Goal: Task Accomplishment & Management: Complete application form

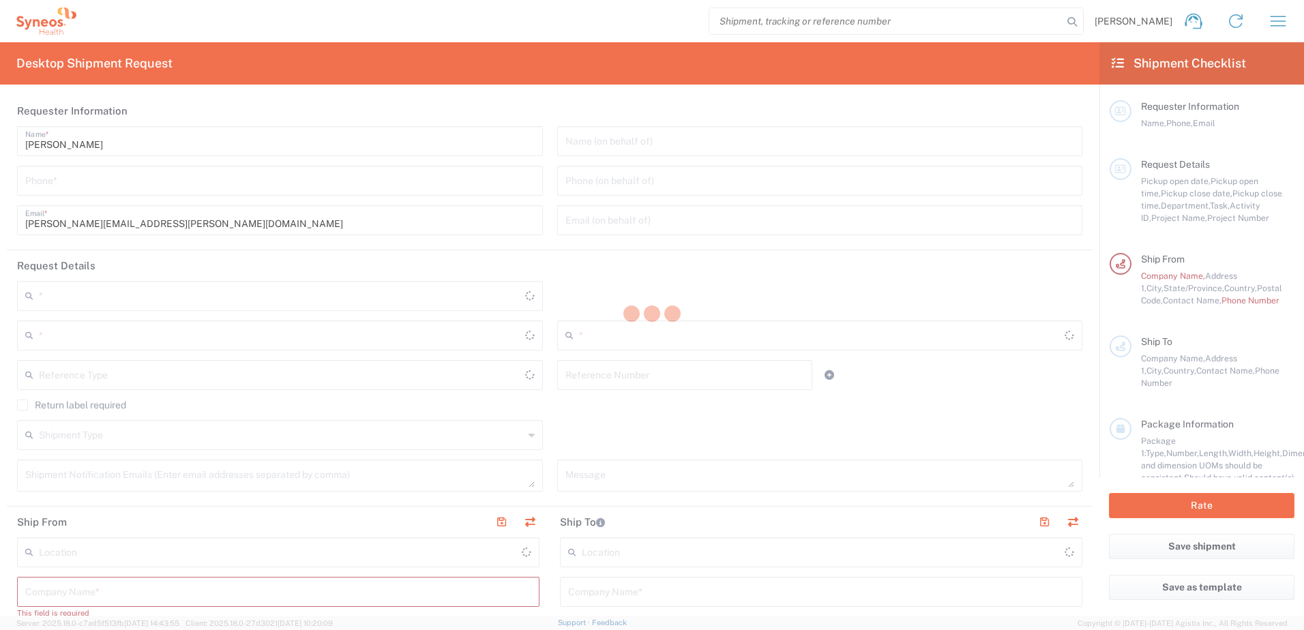
type input "6150"
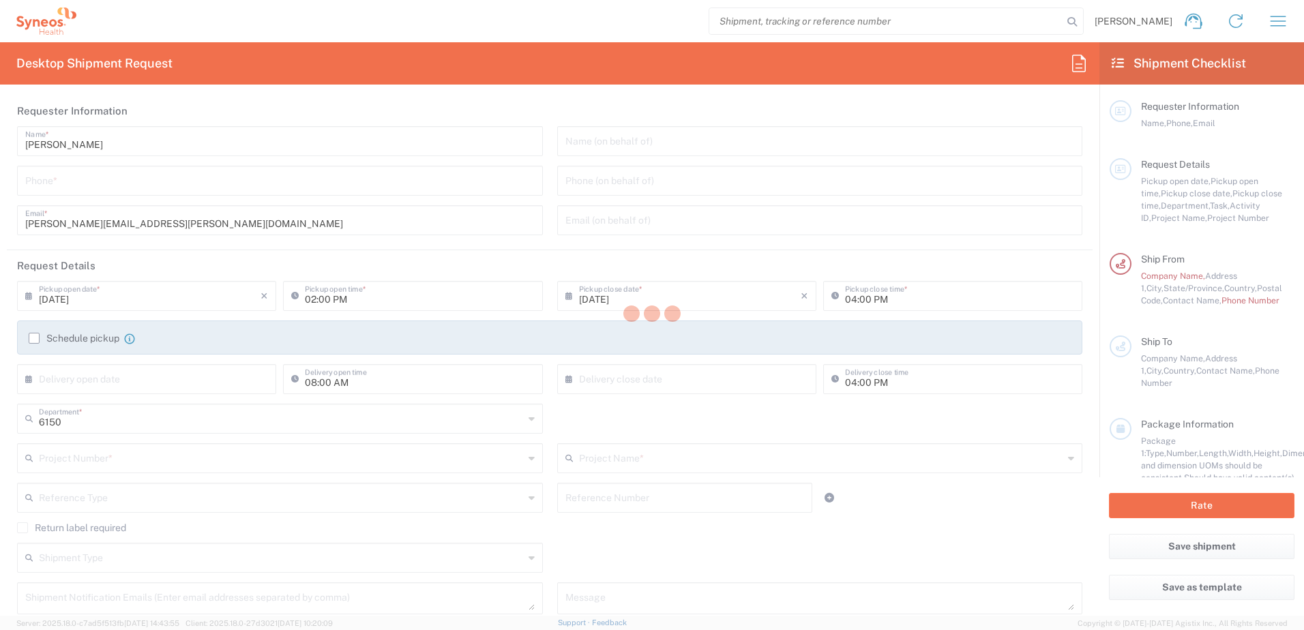
type input "New York"
type input "United States"
type input "Chandler Chicco Agency, LLC-New York US"
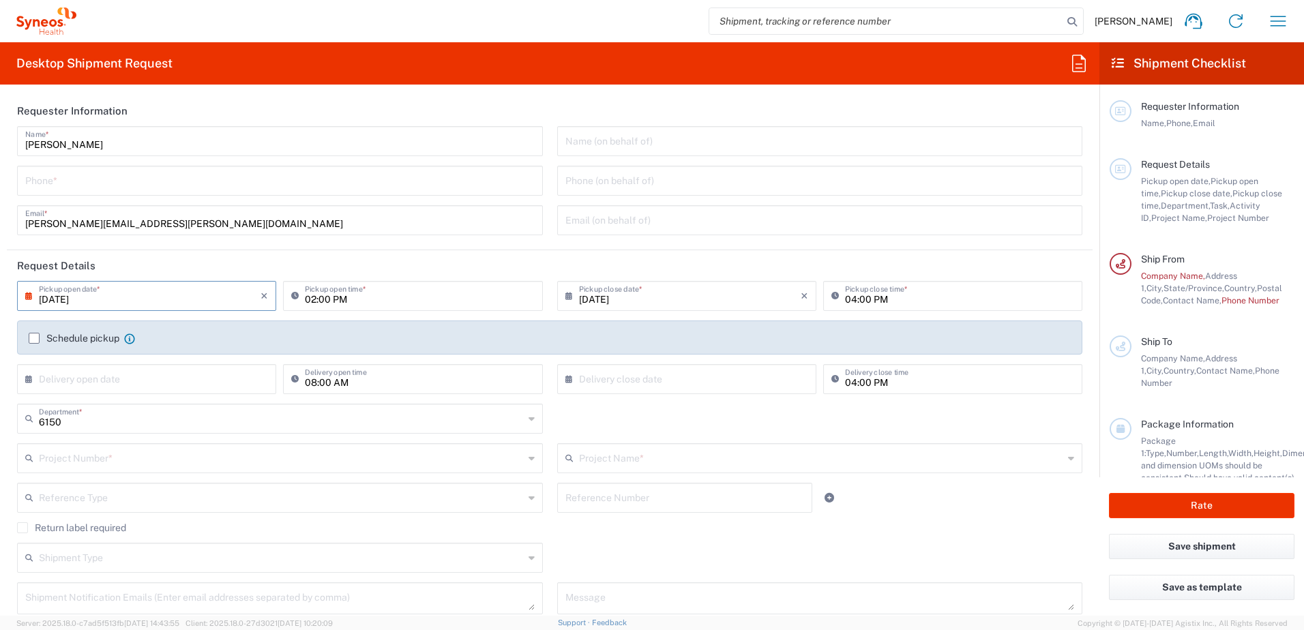
click at [164, 293] on input "09/08/2025" at bounding box center [150, 295] width 222 height 24
click at [189, 381] on span "12" at bounding box center [188, 380] width 19 height 19
type input "09/12/2025"
click at [355, 296] on input "02:00 PM" at bounding box center [419, 295] width 229 height 24
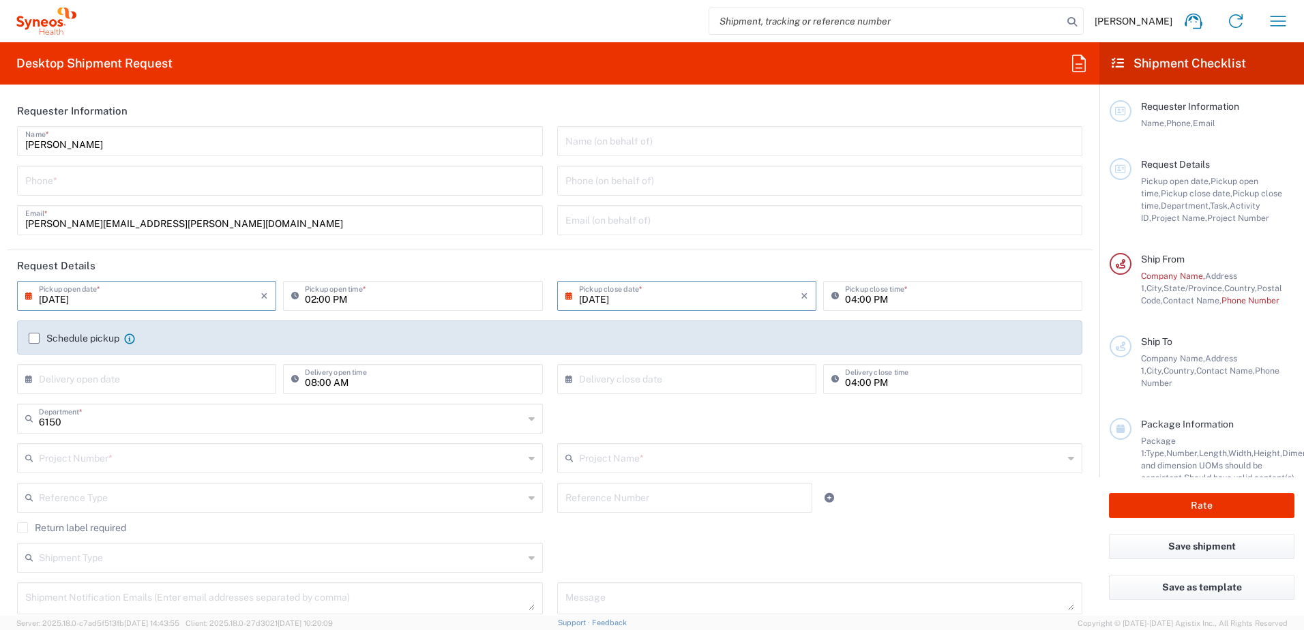
click at [203, 294] on input "09/12/2025" at bounding box center [150, 295] width 222 height 24
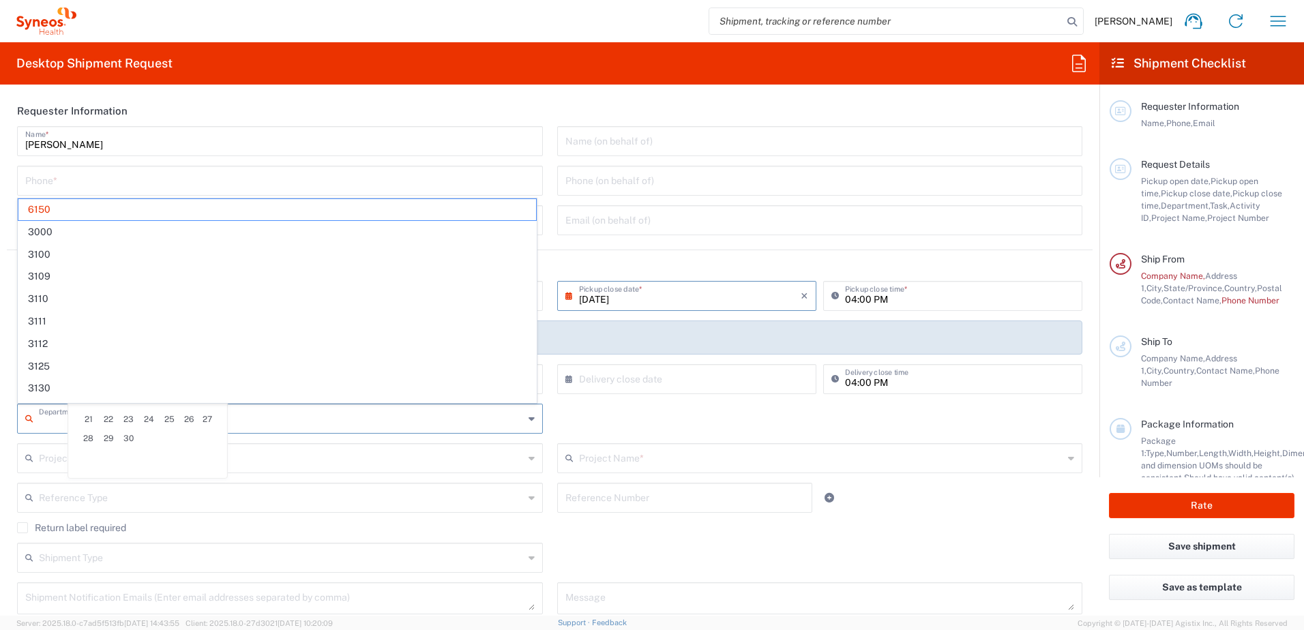
click at [315, 426] on input "text" at bounding box center [281, 418] width 485 height 24
click at [246, 210] on span "6150" at bounding box center [277, 209] width 518 height 21
click at [177, 413] on input "text" at bounding box center [282, 418] width 486 height 24
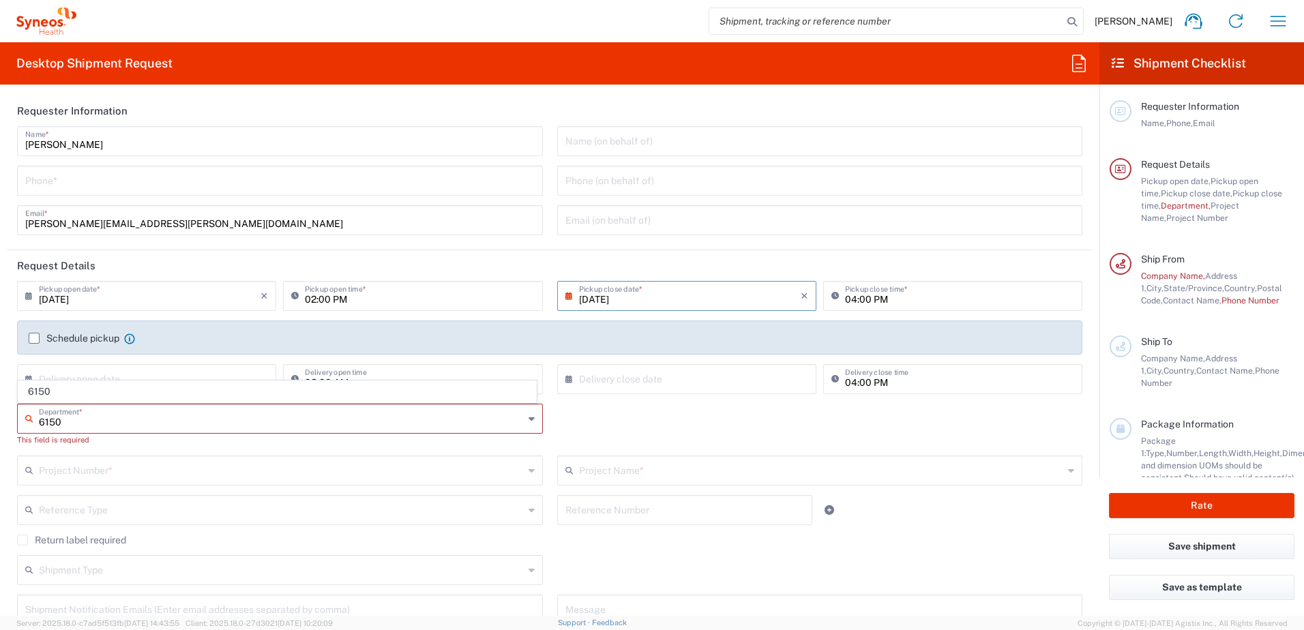
type input "6150"
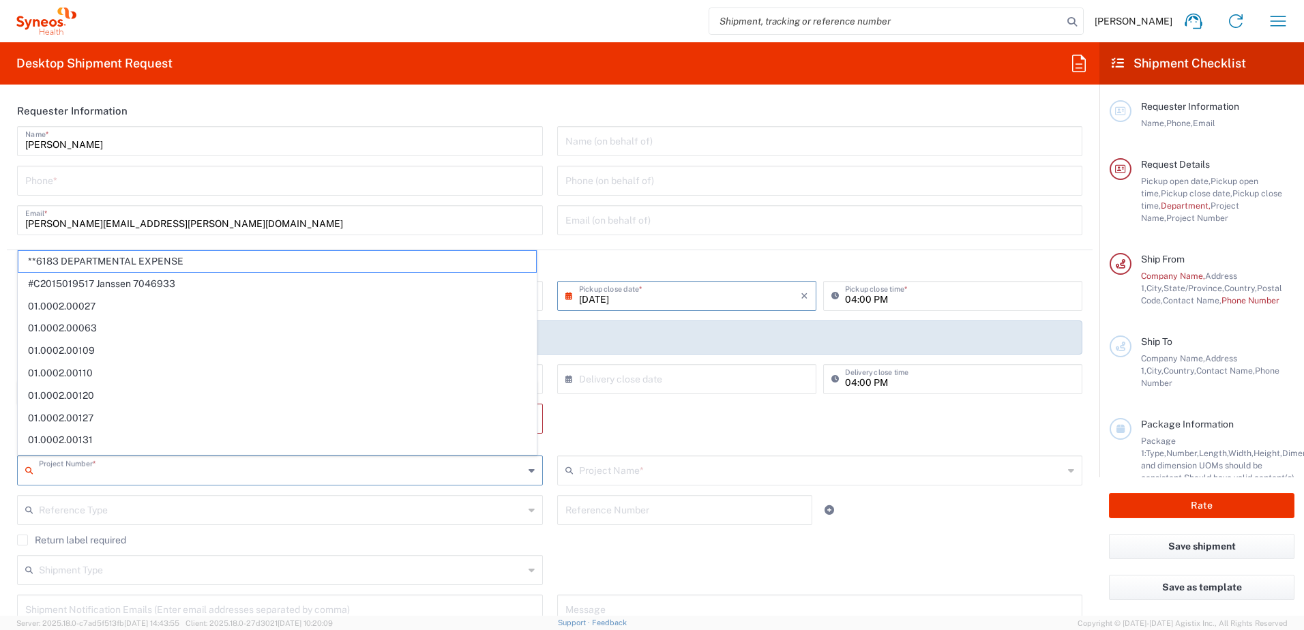
click at [181, 460] on input "text" at bounding box center [281, 470] width 485 height 24
click at [687, 424] on div "Department * 6150 This field is required" at bounding box center [550, 430] width 1080 height 52
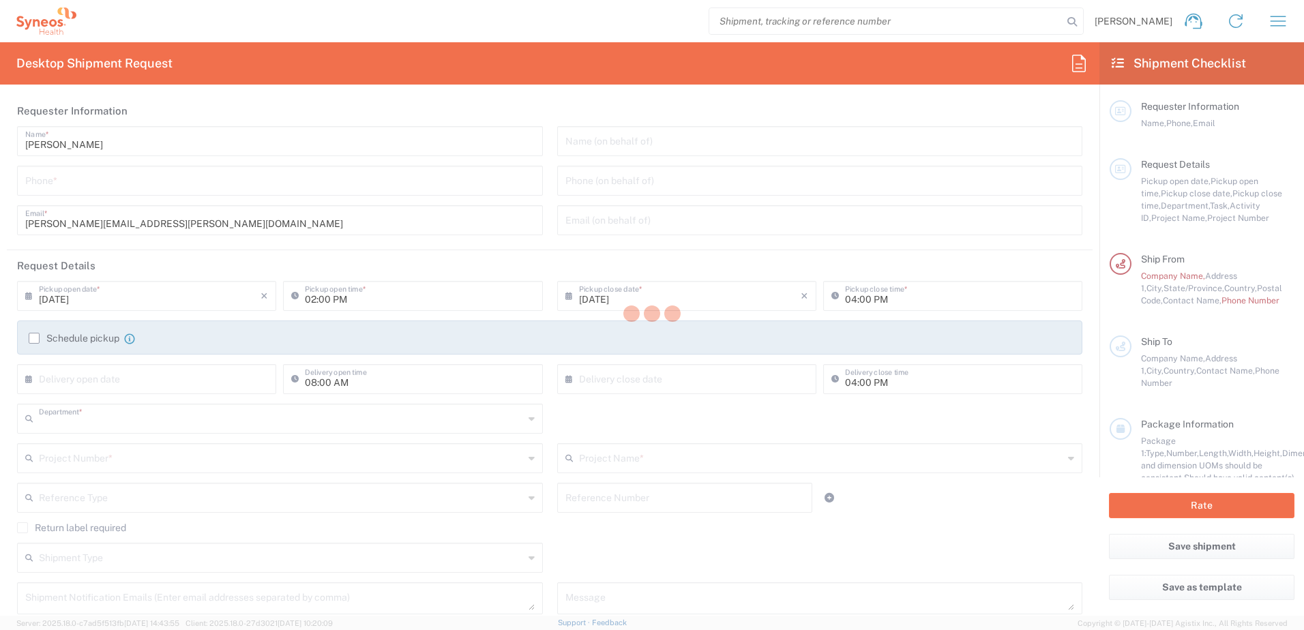
type input "6150"
type input "New York"
type input "United States"
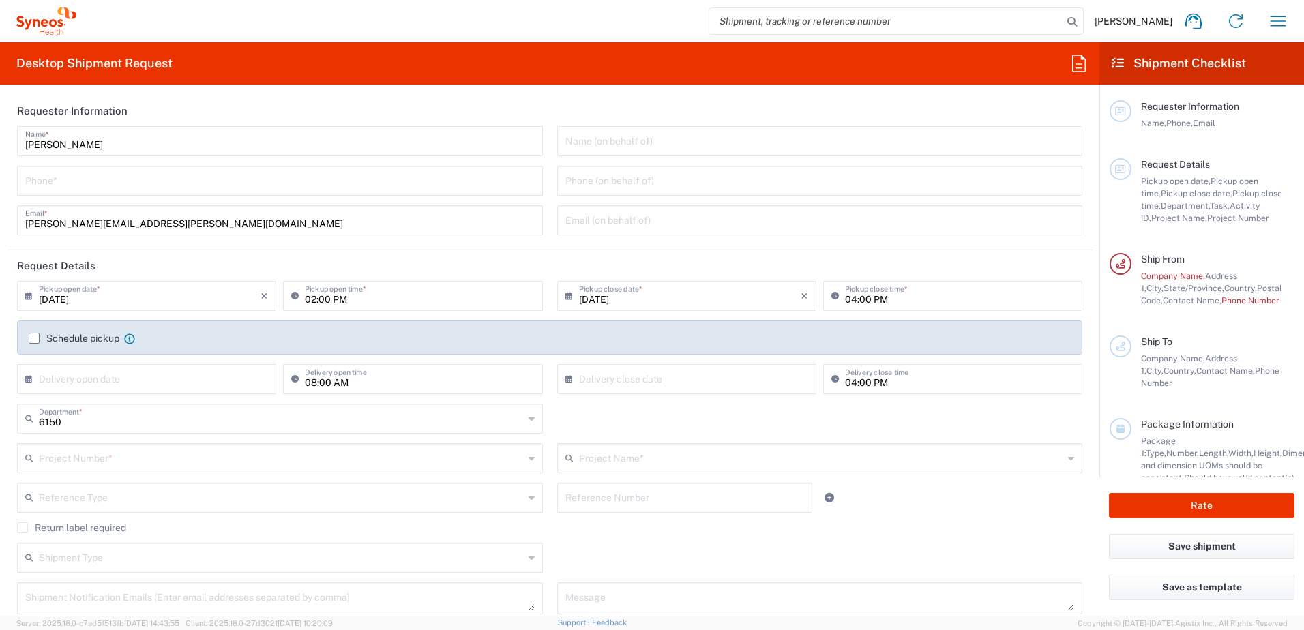
type input "Chandler Chicco Agency, LLC-New York US"
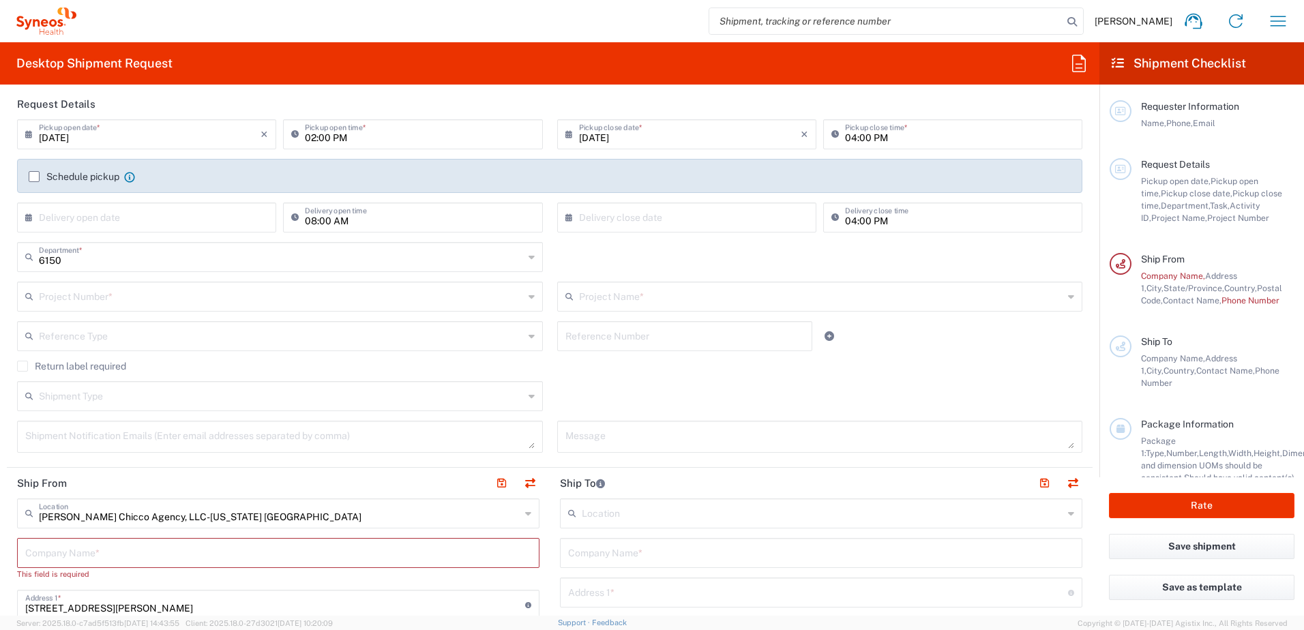
scroll to position [205, 0]
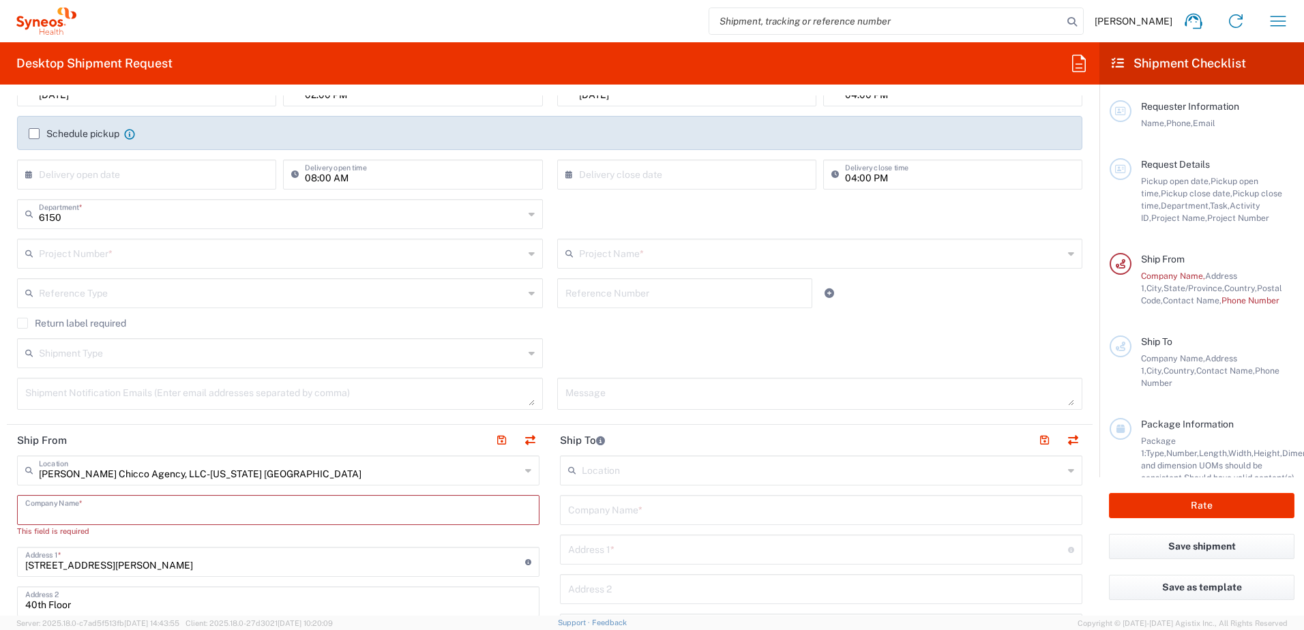
click at [169, 505] on input "text" at bounding box center [278, 509] width 506 height 24
type input "S"
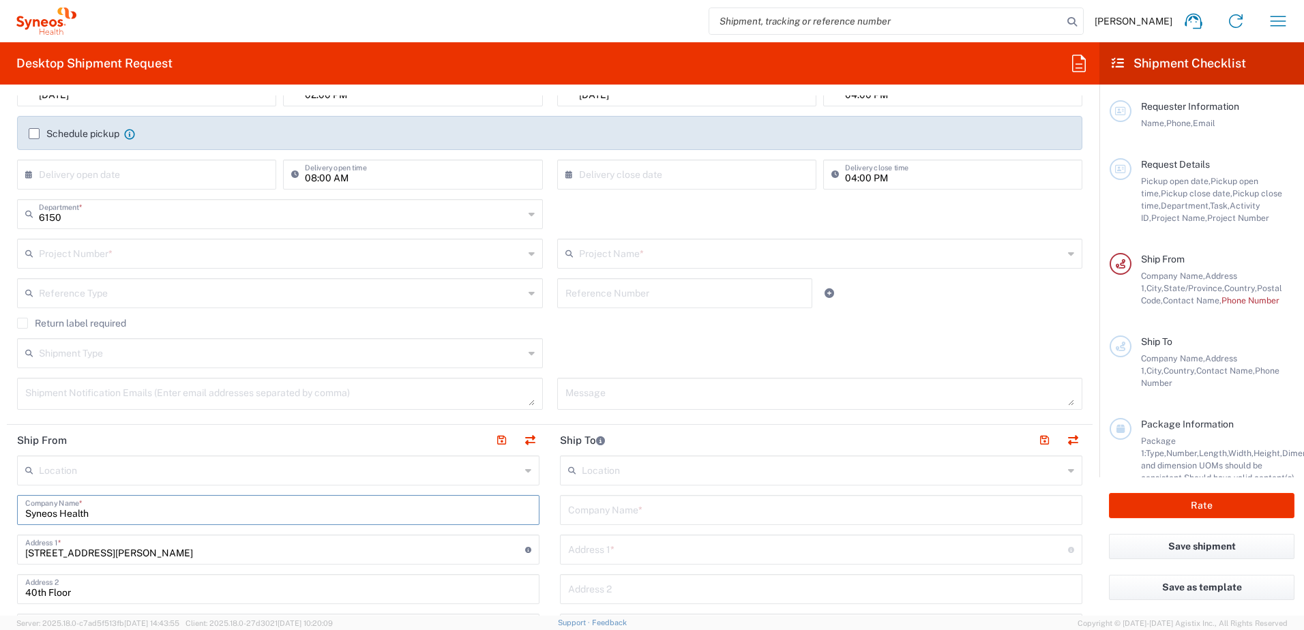
type input "Syneos Health"
click at [598, 507] on input "text" at bounding box center [821, 509] width 506 height 24
type input "Syneos Health"
click at [601, 549] on input "text" at bounding box center [818, 549] width 500 height 24
click at [561, 344] on div "Shipment Type Batch Regular" at bounding box center [550, 358] width 1080 height 40
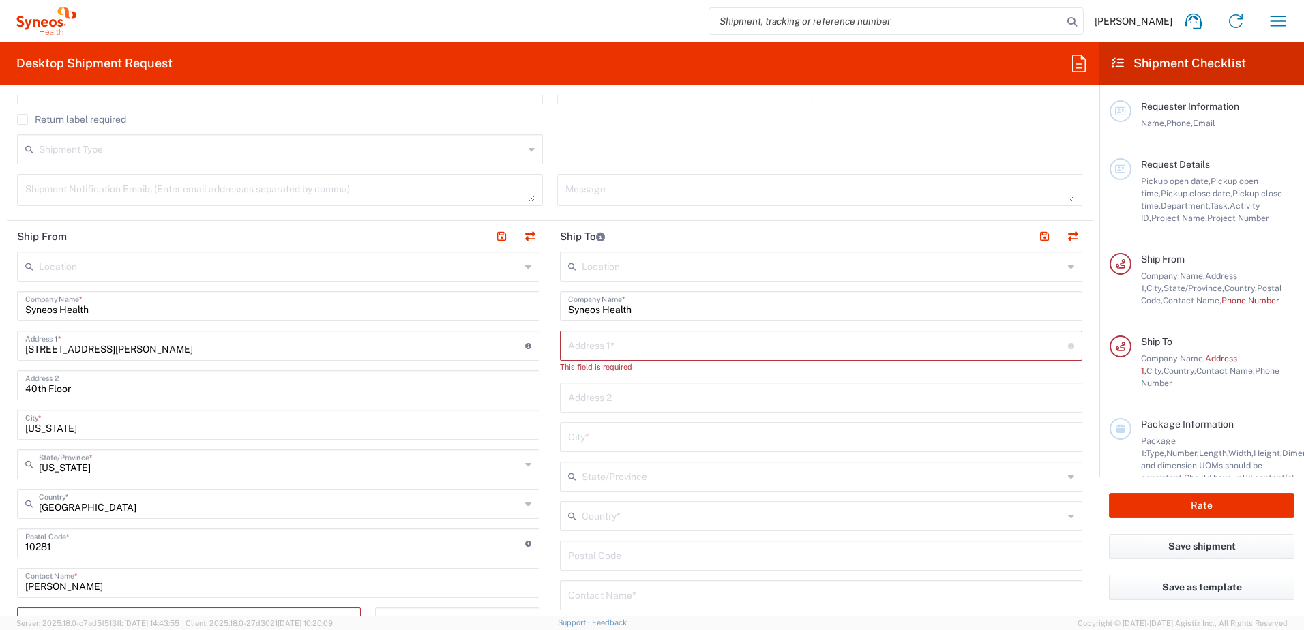
scroll to position [409, 0]
click at [561, 350] on div "Address 1 * For cross streets use street names with '&' or 'and' in between. Fo…" at bounding box center [821, 345] width 522 height 30
click at [578, 349] on input "text" at bounding box center [818, 344] width 500 height 24
click at [550, 389] on main "Location Addison Whitney LLC-Morrisvile NC US Barcelona-Syneos Health BioSector…" at bounding box center [821, 543] width 543 height 585
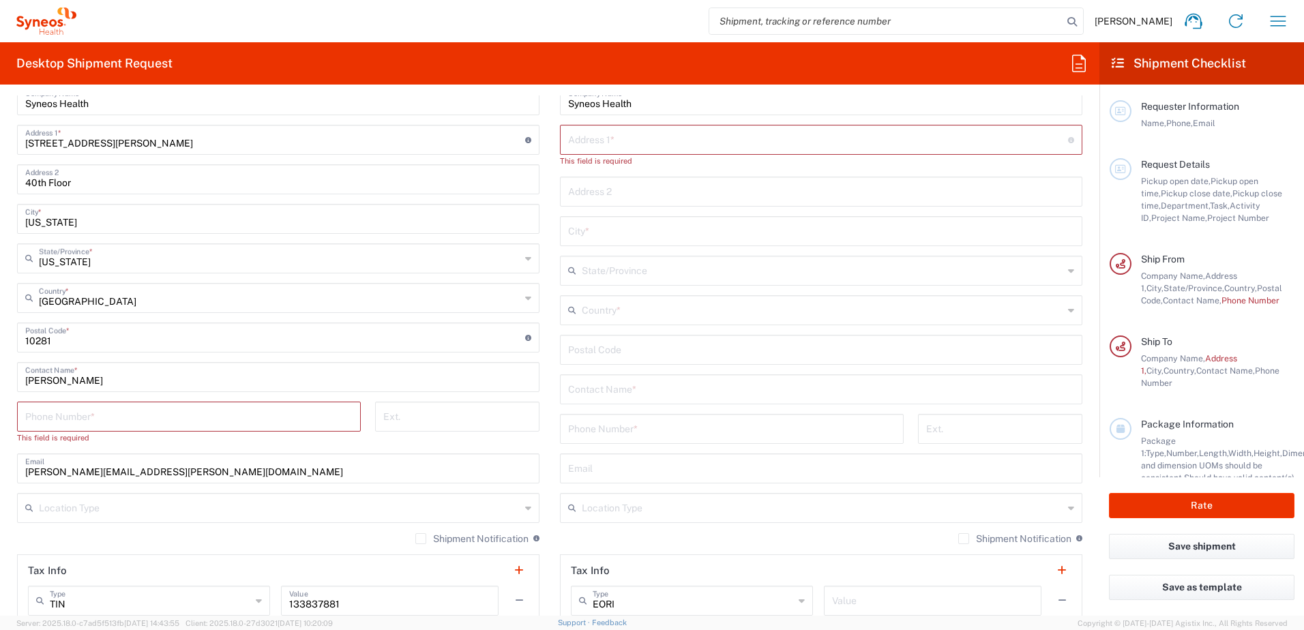
scroll to position [682, 0]
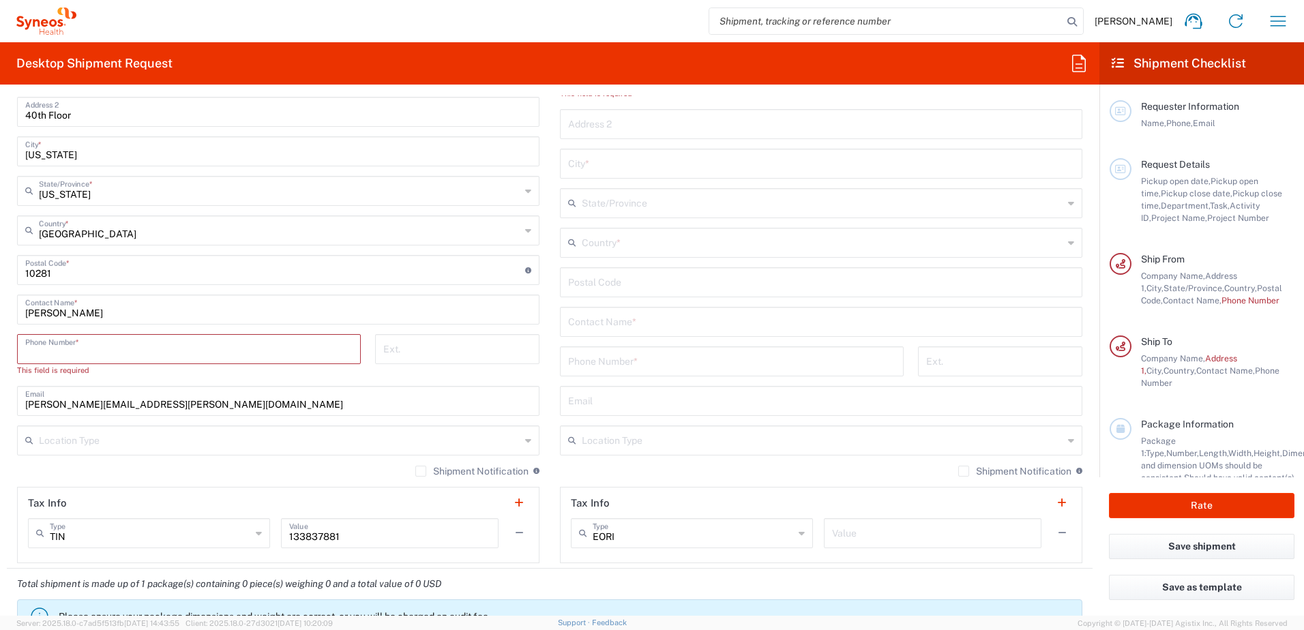
click at [121, 344] on input "tel" at bounding box center [188, 348] width 327 height 24
type input "7323974693"
type input "lucy.abreu@syneoshealth.com"
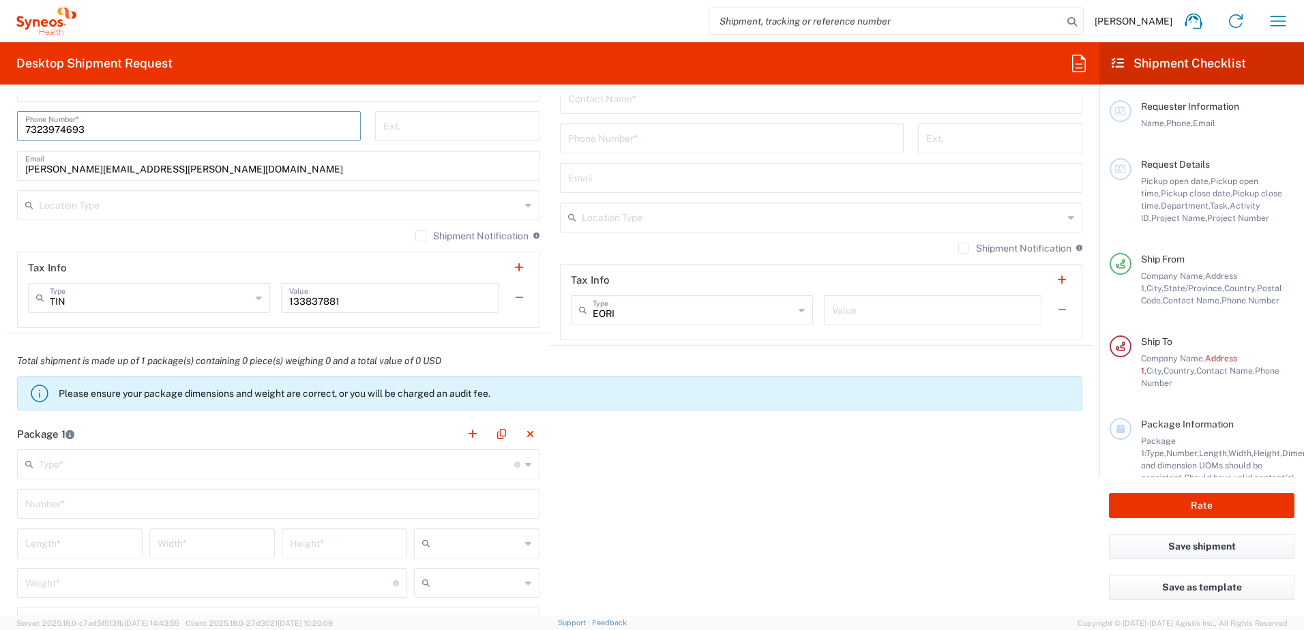
scroll to position [955, 0]
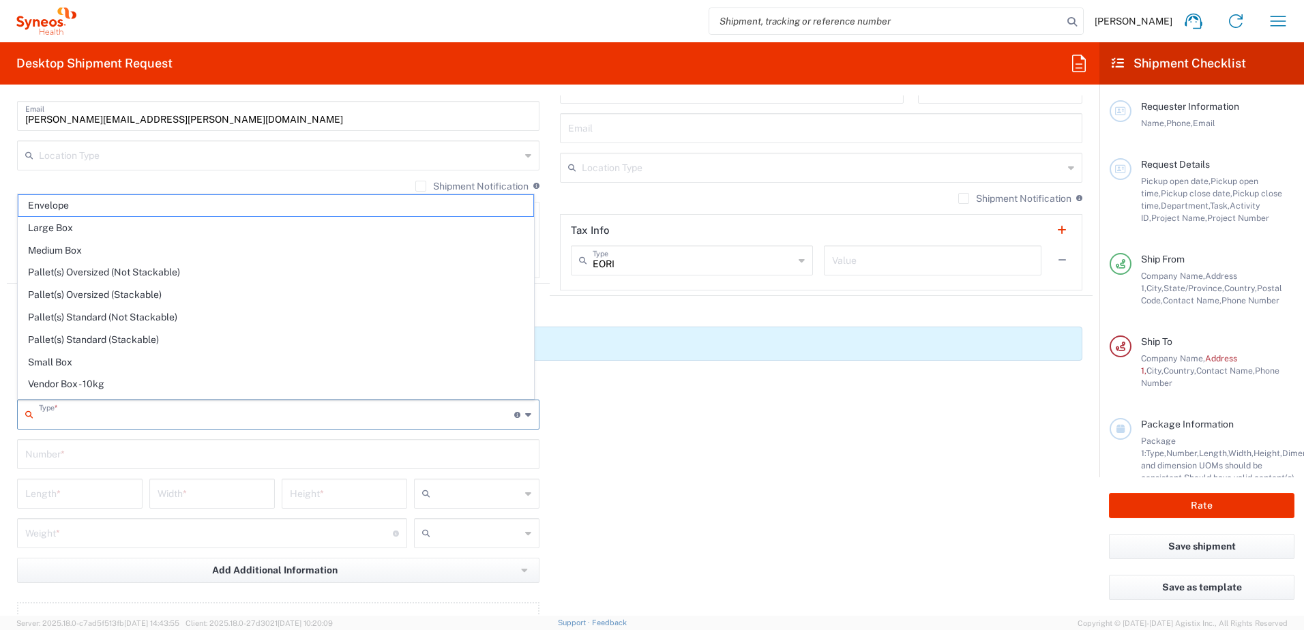
click at [201, 419] on input "text" at bounding box center [276, 414] width 475 height 24
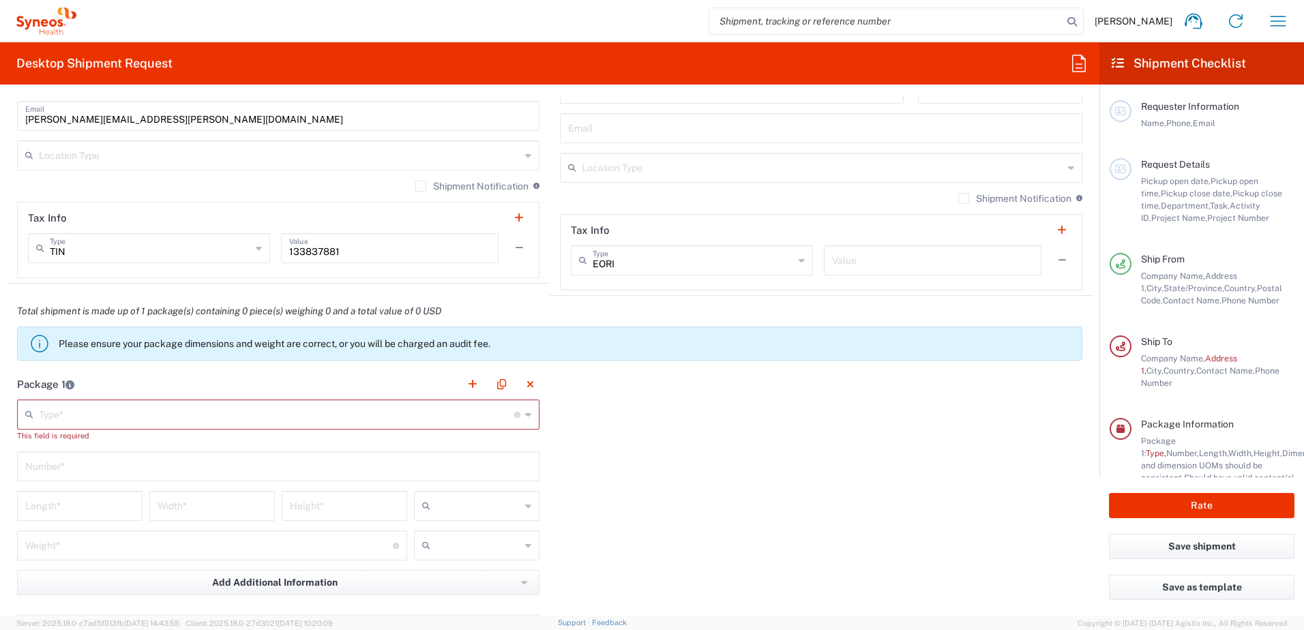
click at [256, 248] on icon at bounding box center [259, 248] width 6 height 22
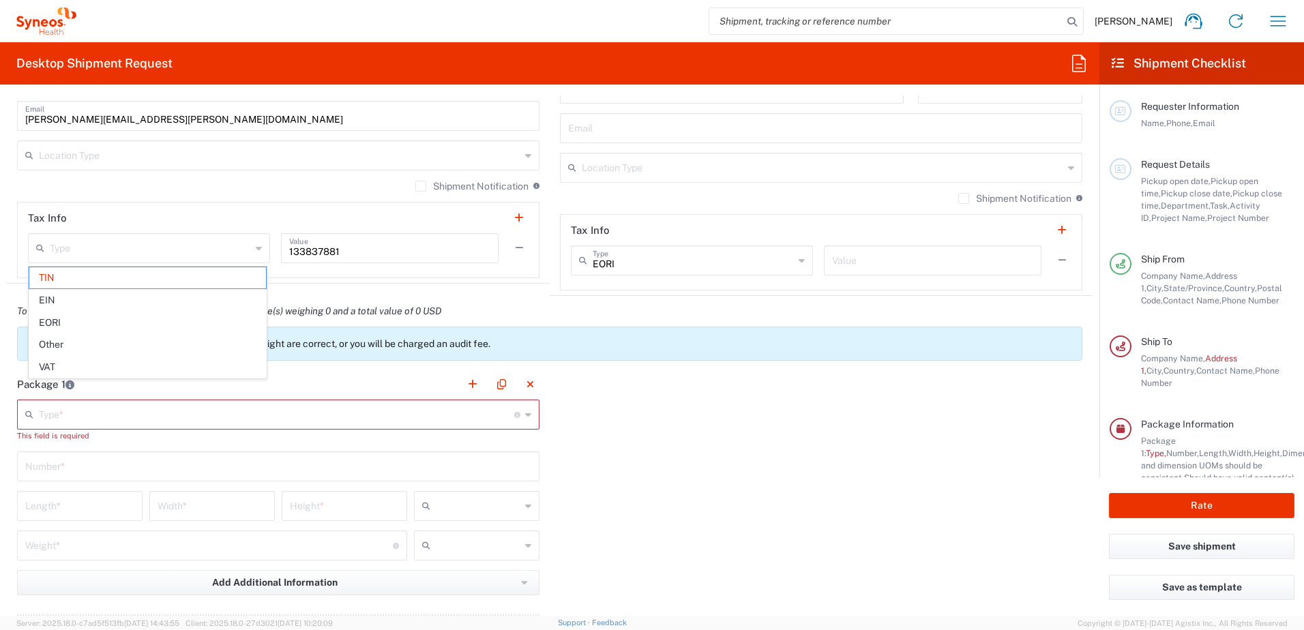
type input "TIN"
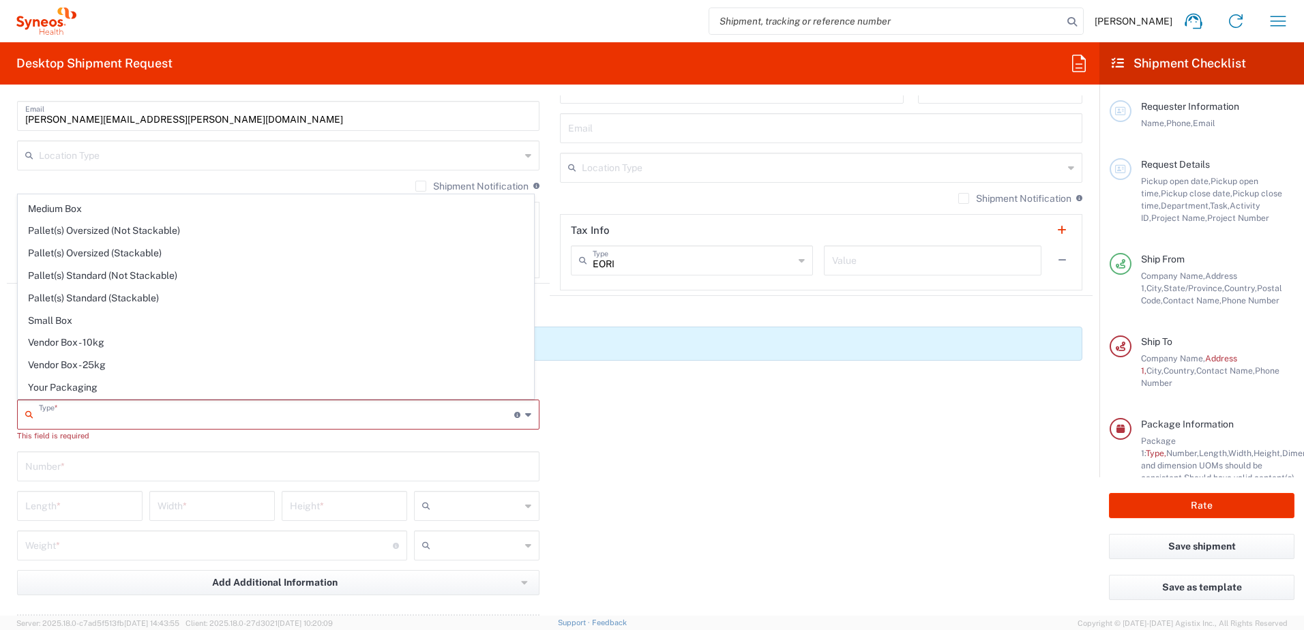
scroll to position [0, 0]
click at [225, 413] on input "text" at bounding box center [276, 414] width 475 height 24
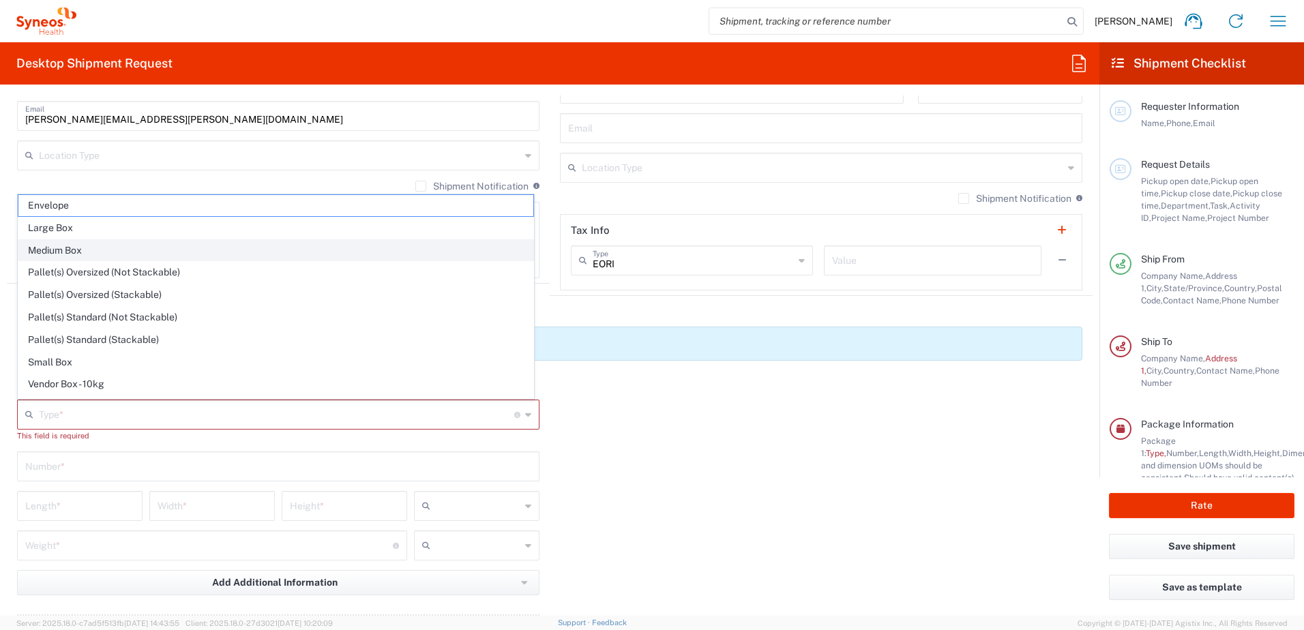
click at [141, 246] on span "Medium Box" at bounding box center [275, 250] width 515 height 21
type input "Medium Box"
type input "13"
type input "11.5"
type input "2.5"
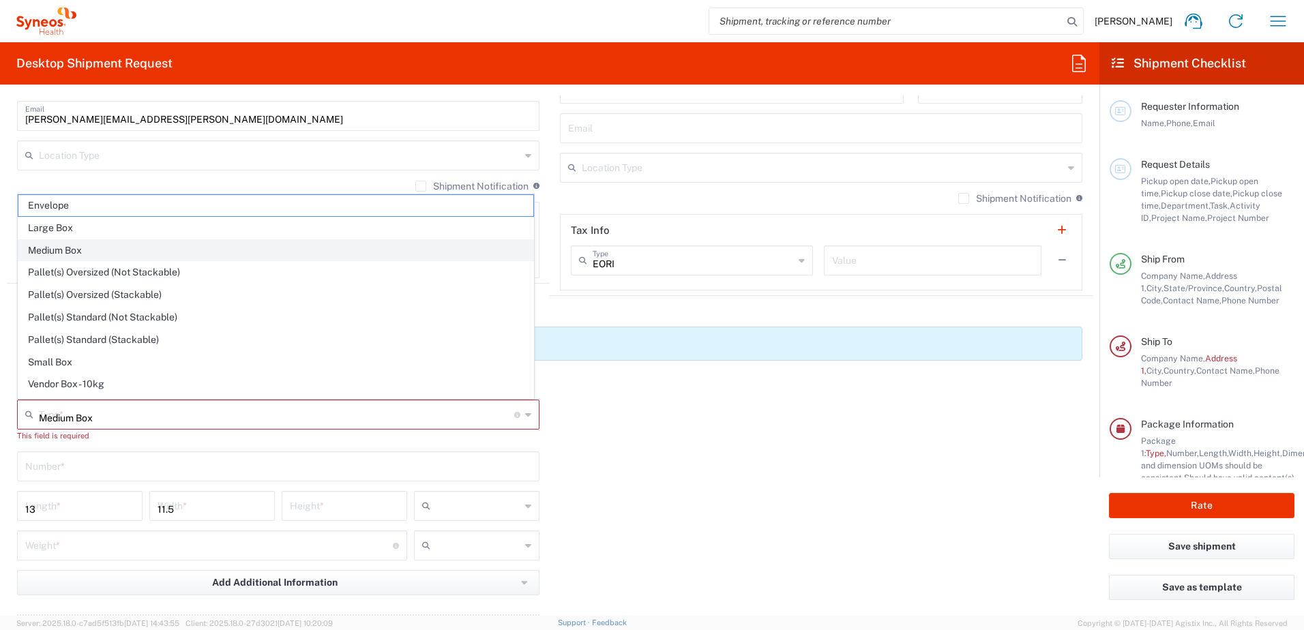
type input "in"
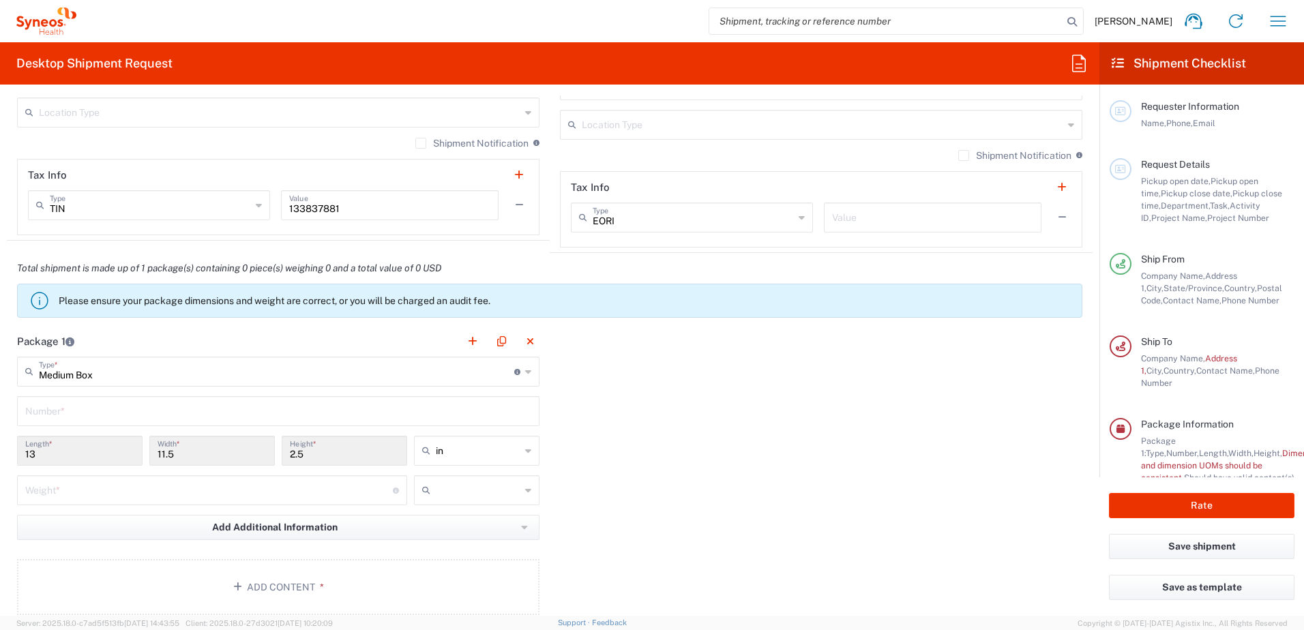
scroll to position [999, 0]
click at [124, 480] on input "number" at bounding box center [209, 488] width 368 height 24
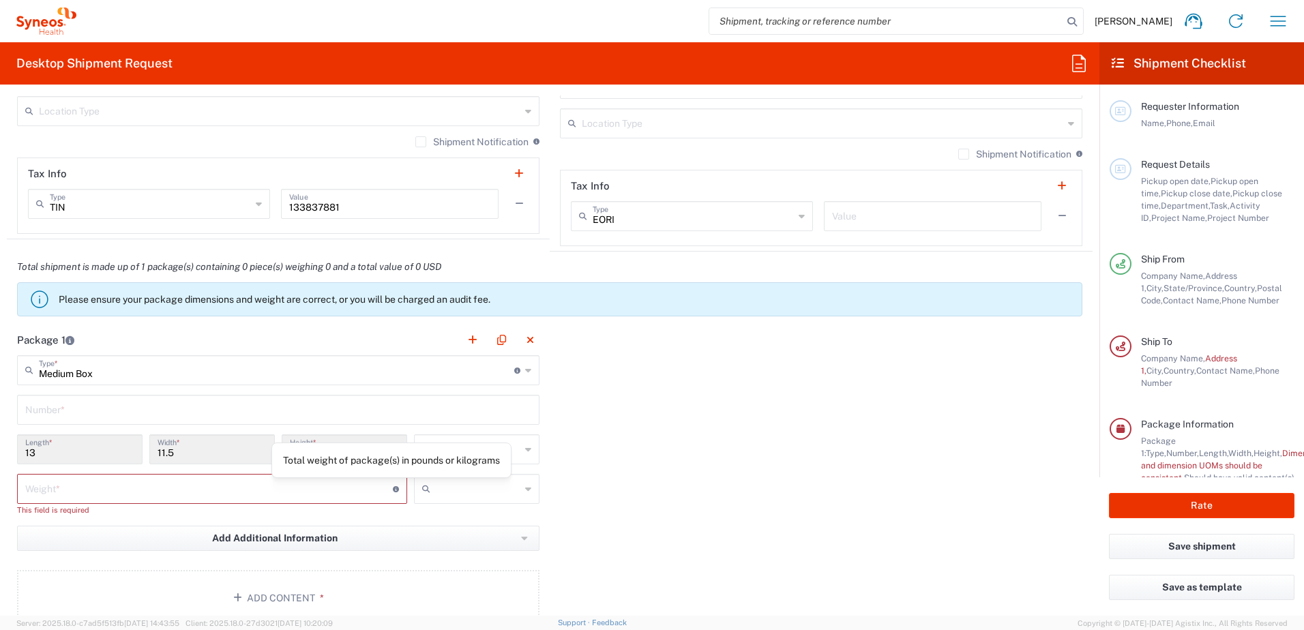
click at [393, 488] on icon at bounding box center [396, 489] width 6 height 6
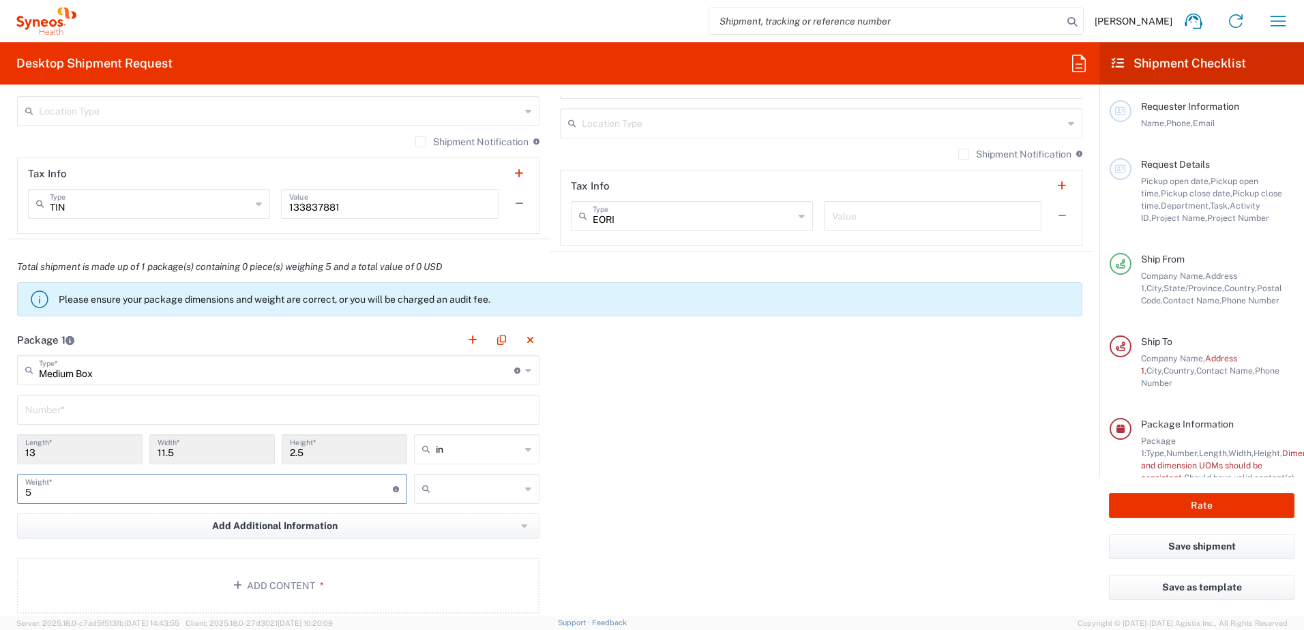
type input "5"
click at [698, 475] on div "Package 1 Medium Box Type * Material used to package goods Envelope Large Box M…" at bounding box center [550, 474] width 1086 height 299
click at [200, 490] on input "5" at bounding box center [209, 488] width 368 height 24
click at [629, 477] on div "Package 1 Medium Box Type * Material used to package goods Envelope Large Box M…" at bounding box center [550, 474] width 1086 height 299
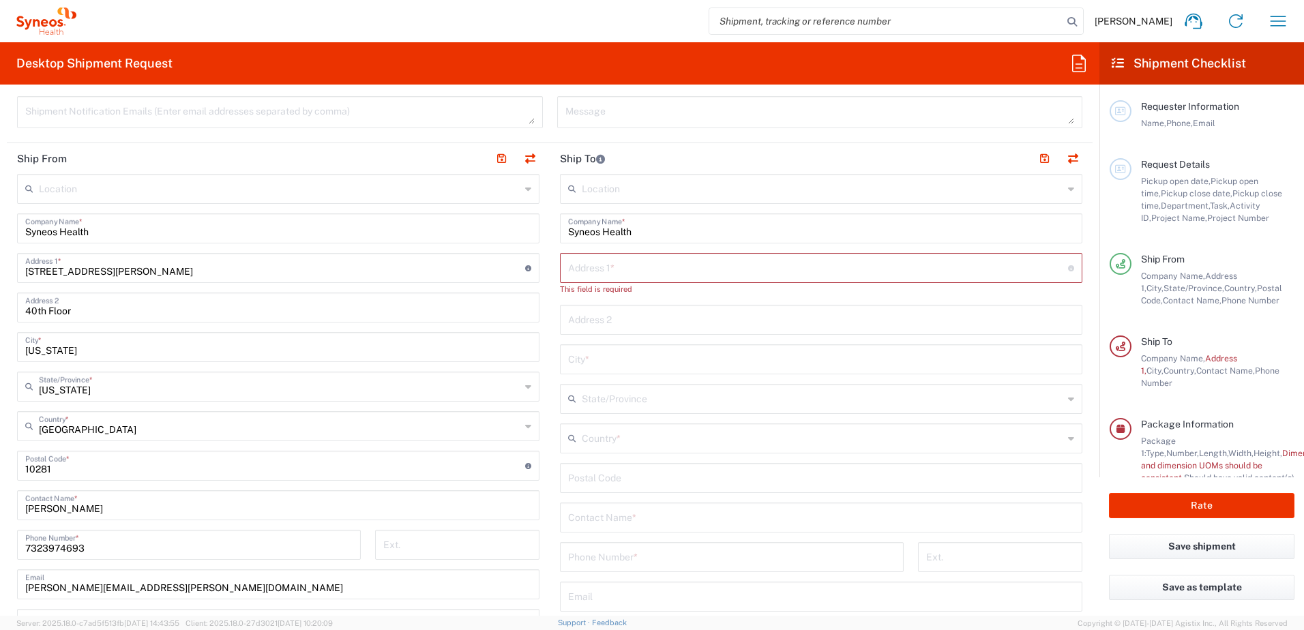
scroll to position [454, 0]
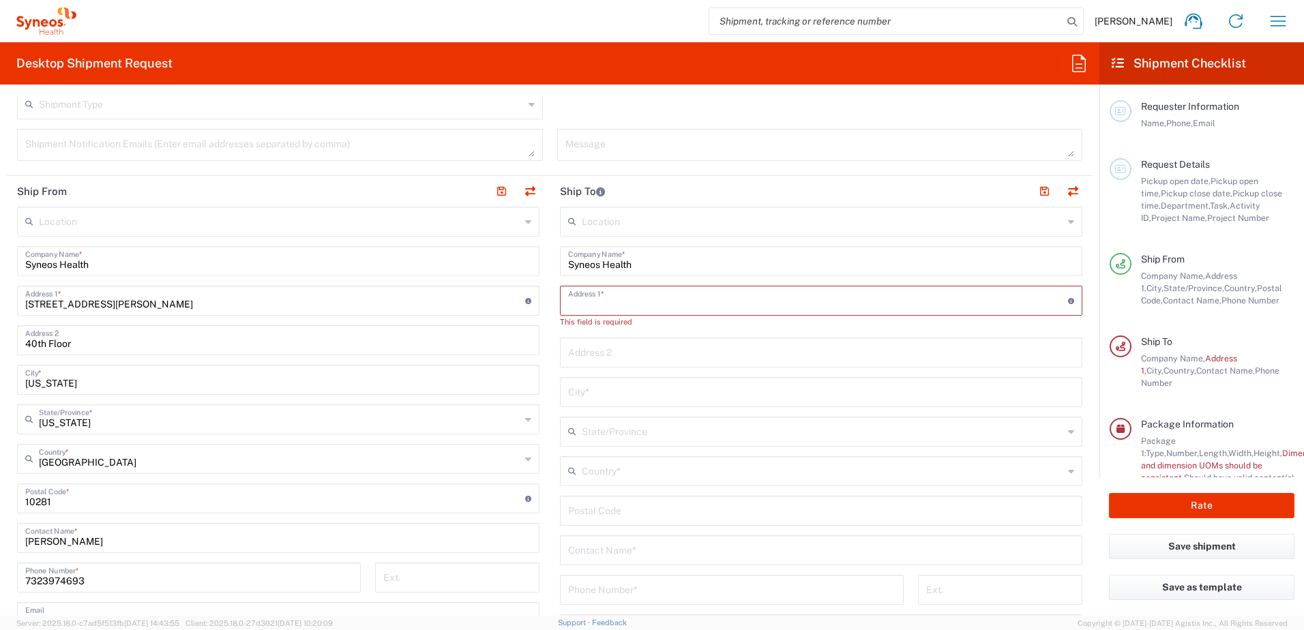
click at [575, 307] on input "text" at bounding box center [818, 300] width 500 height 24
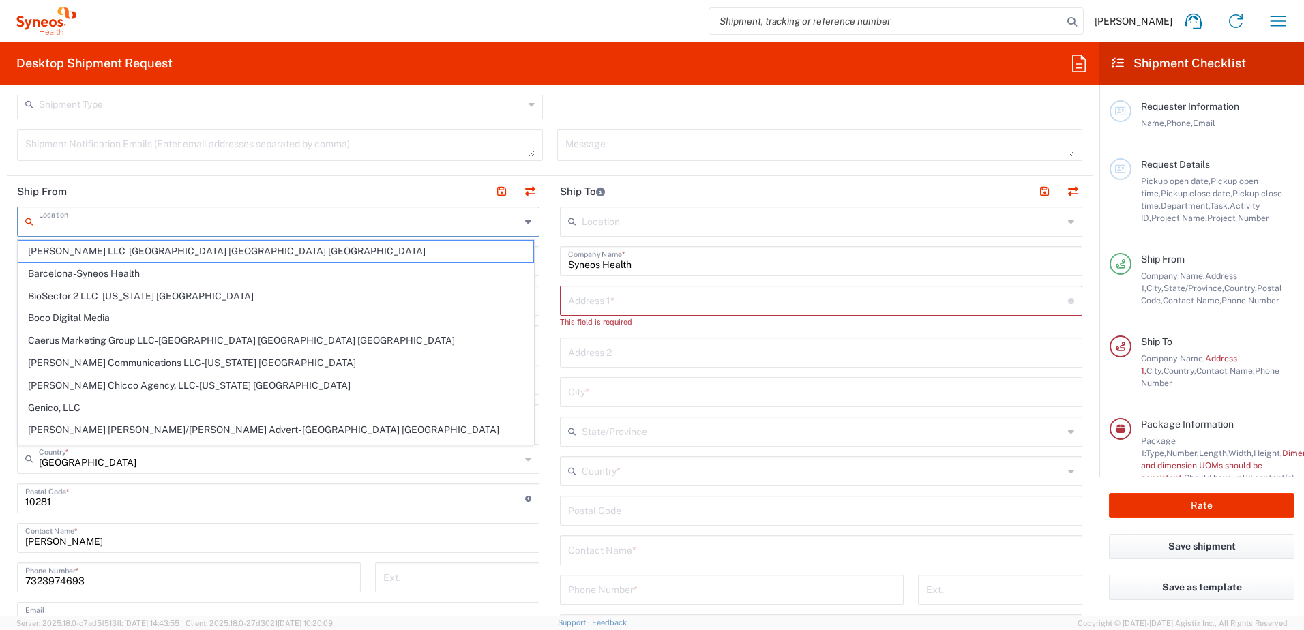
click at [171, 227] on input "text" at bounding box center [279, 221] width 481 height 24
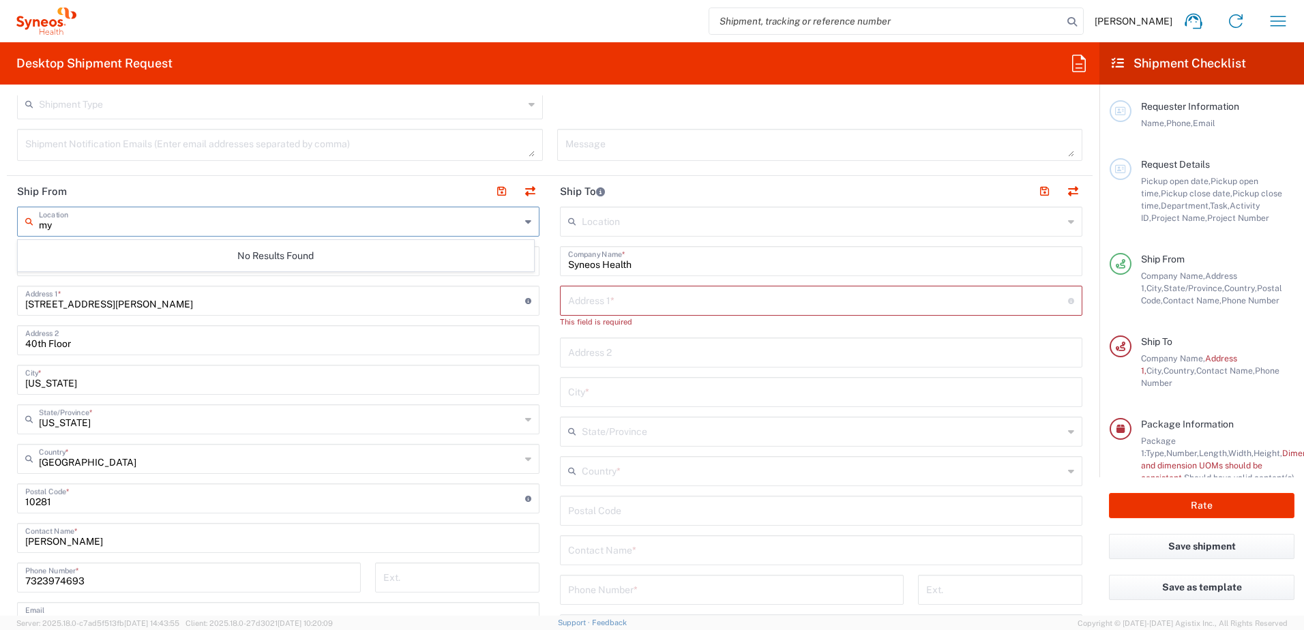
type input "m"
type input "M"
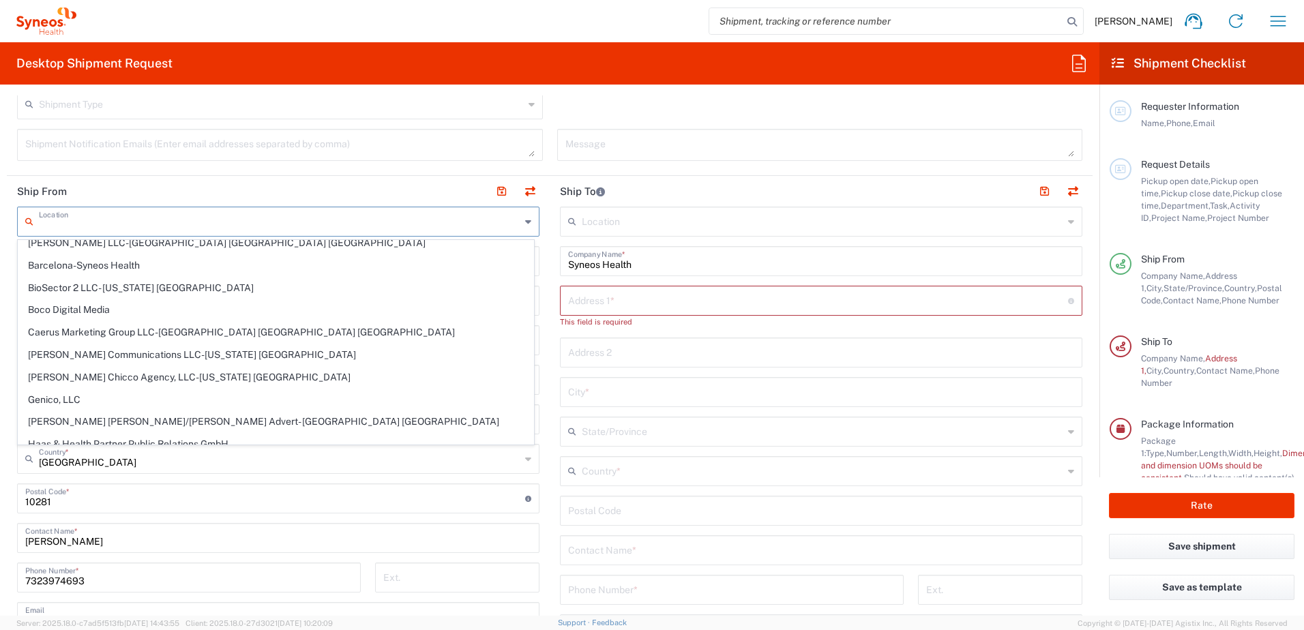
scroll to position [0, 0]
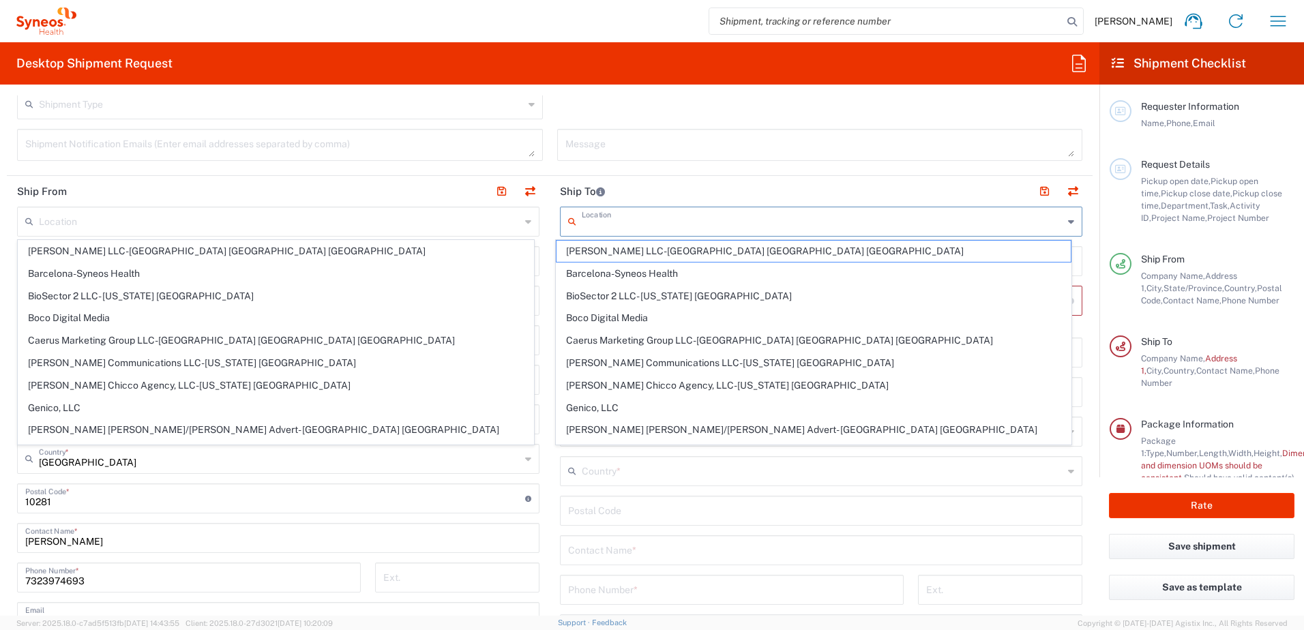
click at [584, 228] on input "text" at bounding box center [822, 221] width 481 height 24
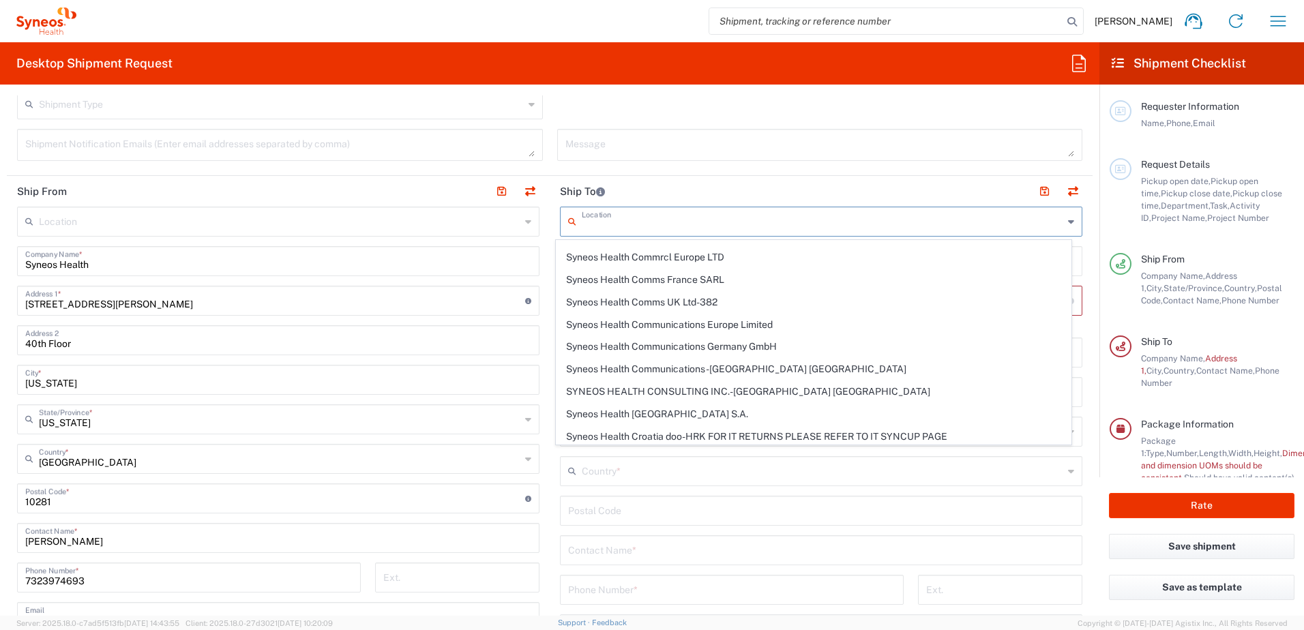
scroll to position [1091, 0]
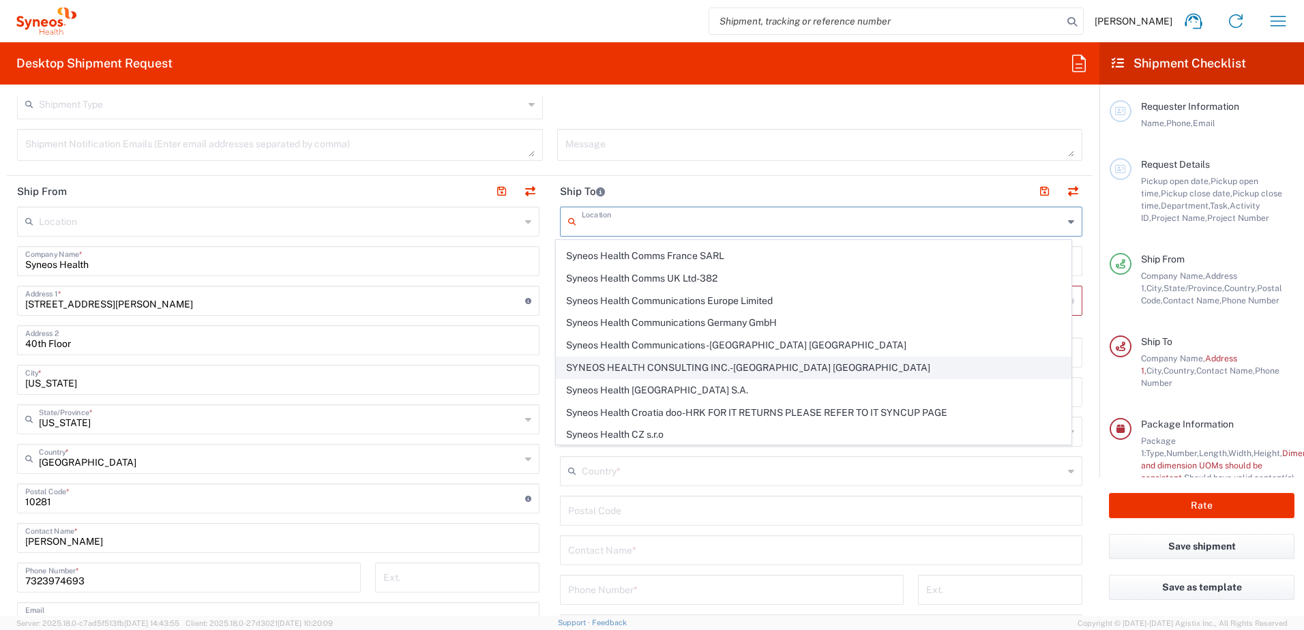
click at [597, 363] on span "SYNEOS HEALTH CONSULTING INC.-Morrisville NC" at bounding box center [813, 367] width 515 height 21
type input "SYNEOS HEALTH CONSULTING INC.-Morrisville NC"
type input "Syneos Health Consulting Inc."
type input "1030 Sync Street"
type input "Morrisville"
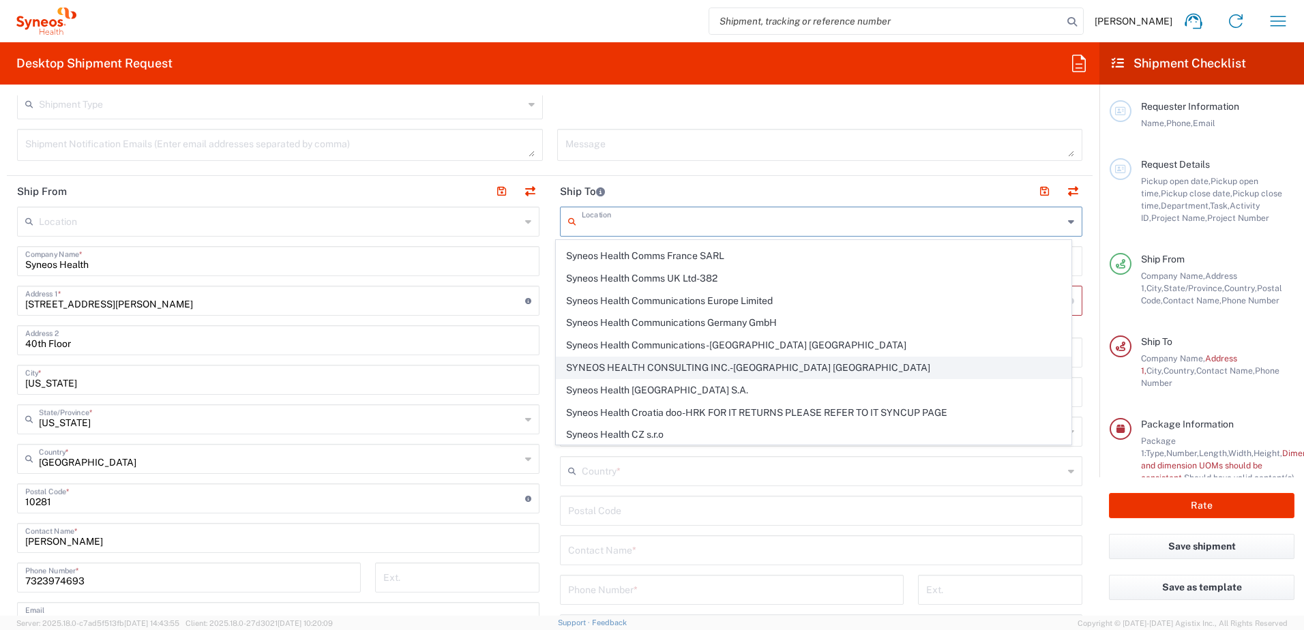
type input "United States"
type input "27560"
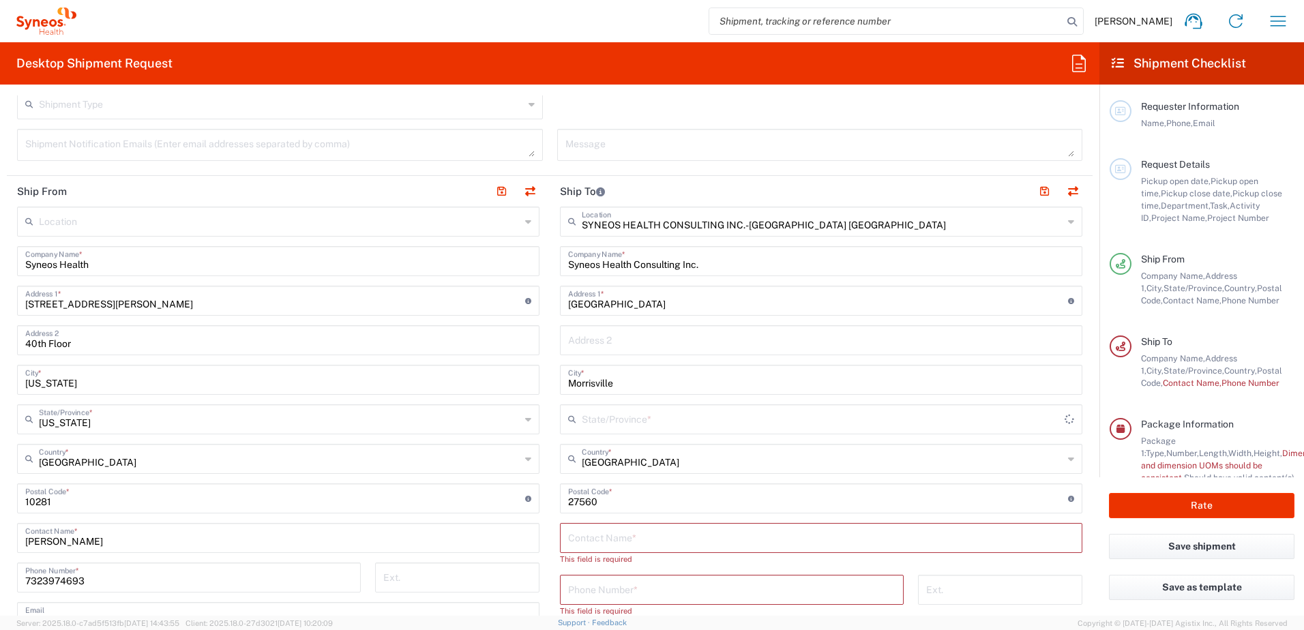
type input "North Carolina"
click at [601, 265] on input "Syneos Health Consulting Inc." at bounding box center [821, 260] width 506 height 24
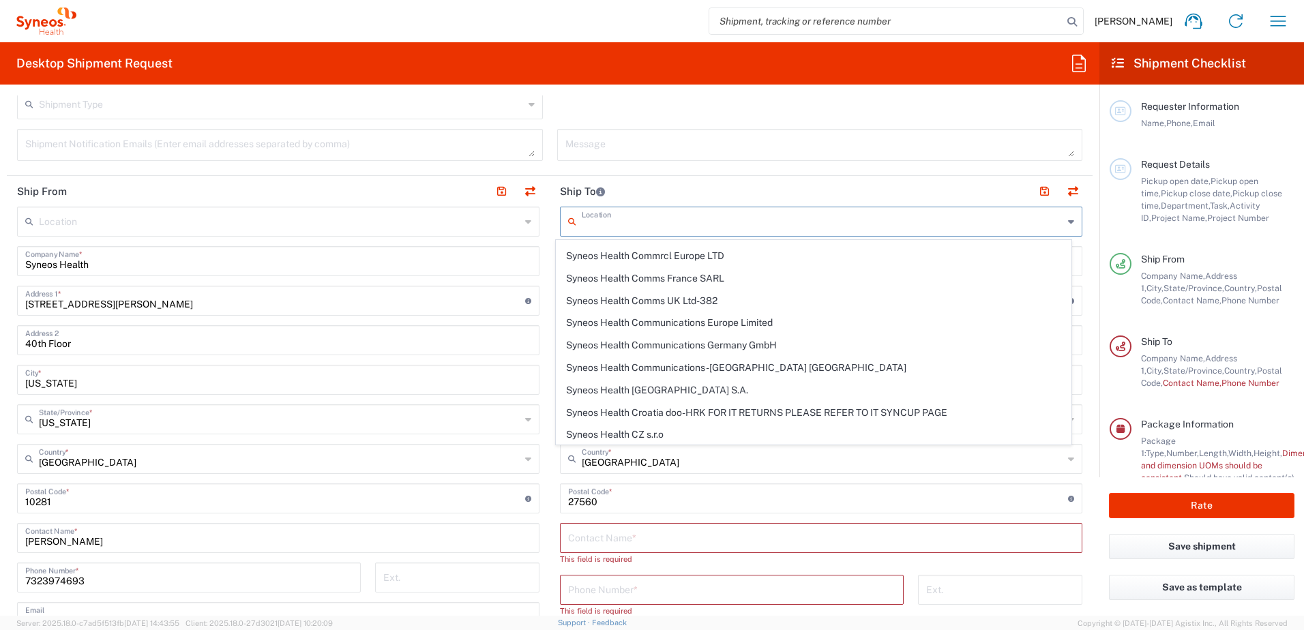
scroll to position [0, 0]
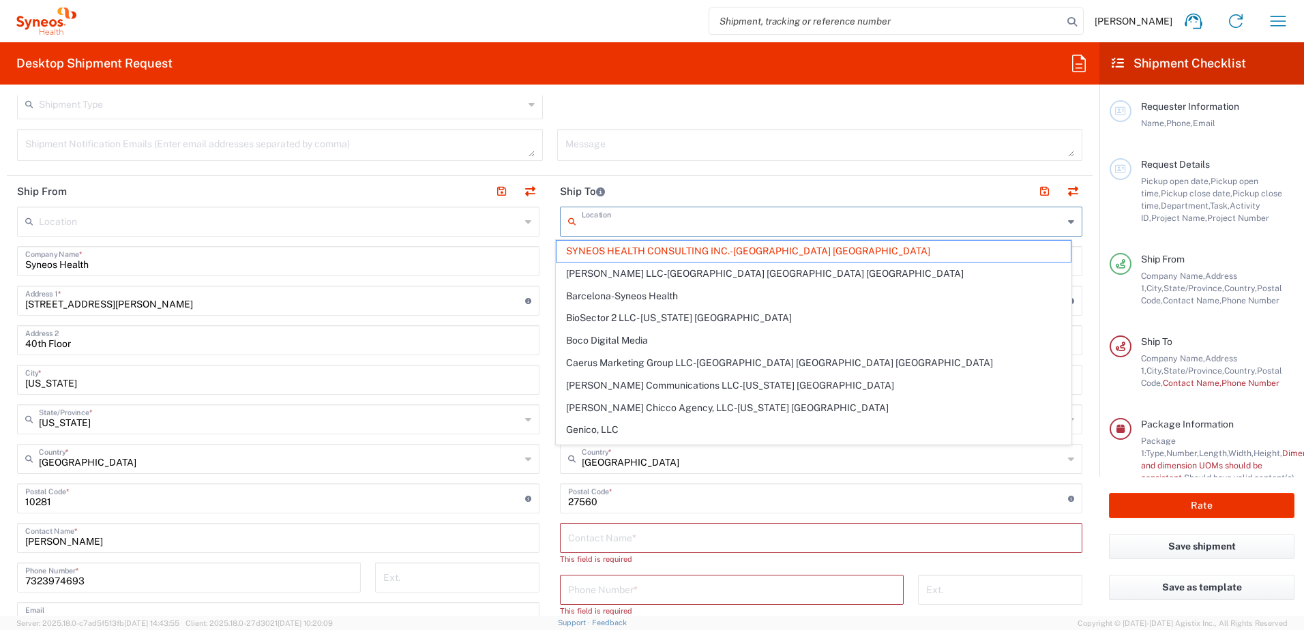
click at [708, 220] on input "text" at bounding box center [822, 221] width 481 height 24
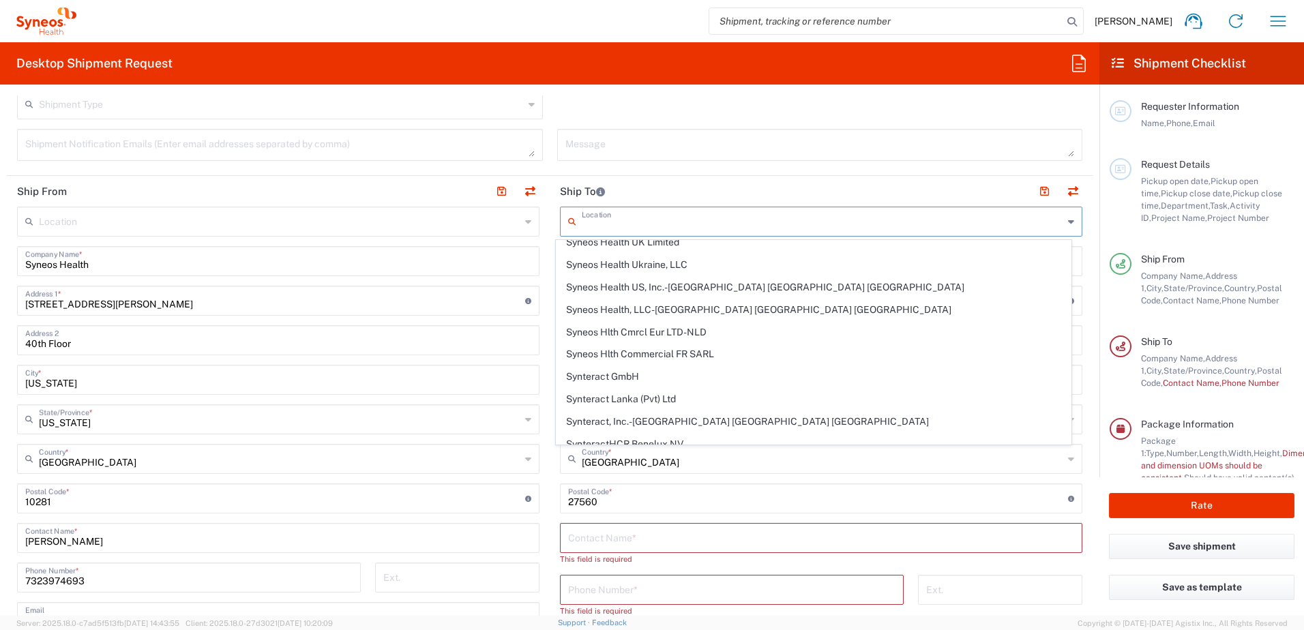
scroll to position [2244, 0]
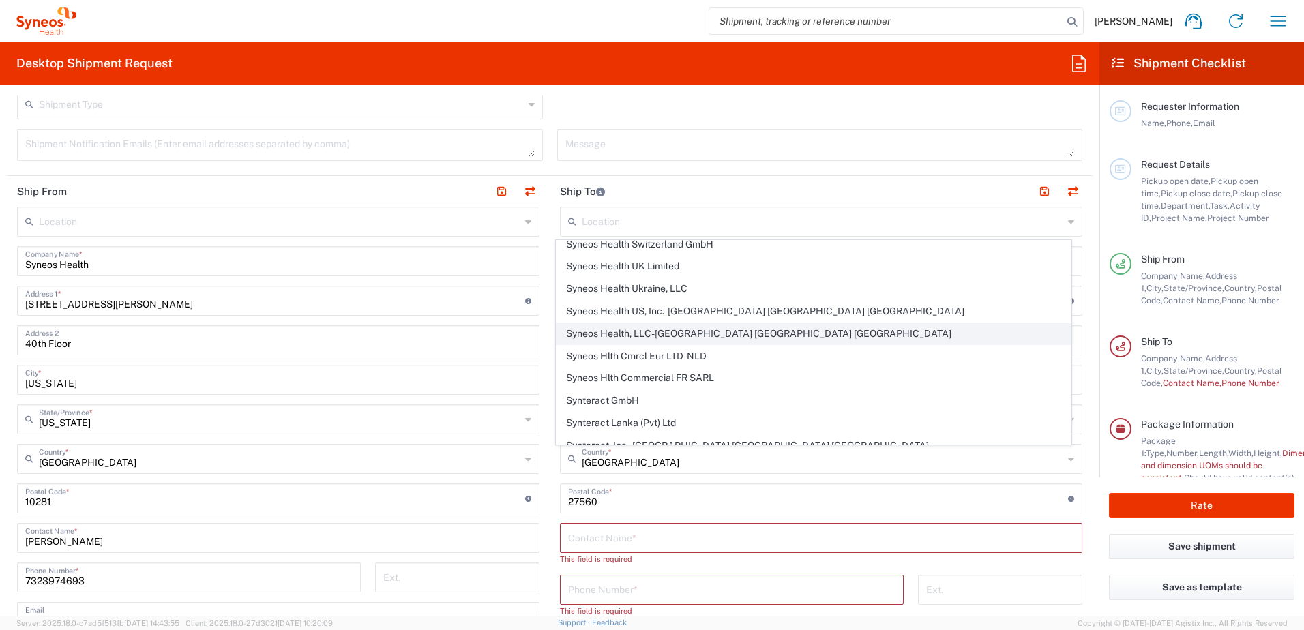
click at [677, 335] on span "Syneos Health, LLC-Morrisville NC US" at bounding box center [813, 333] width 515 height 21
type input "Syneos Health, LLC-Morrisville NC US"
type input "Syneos Health LLC"
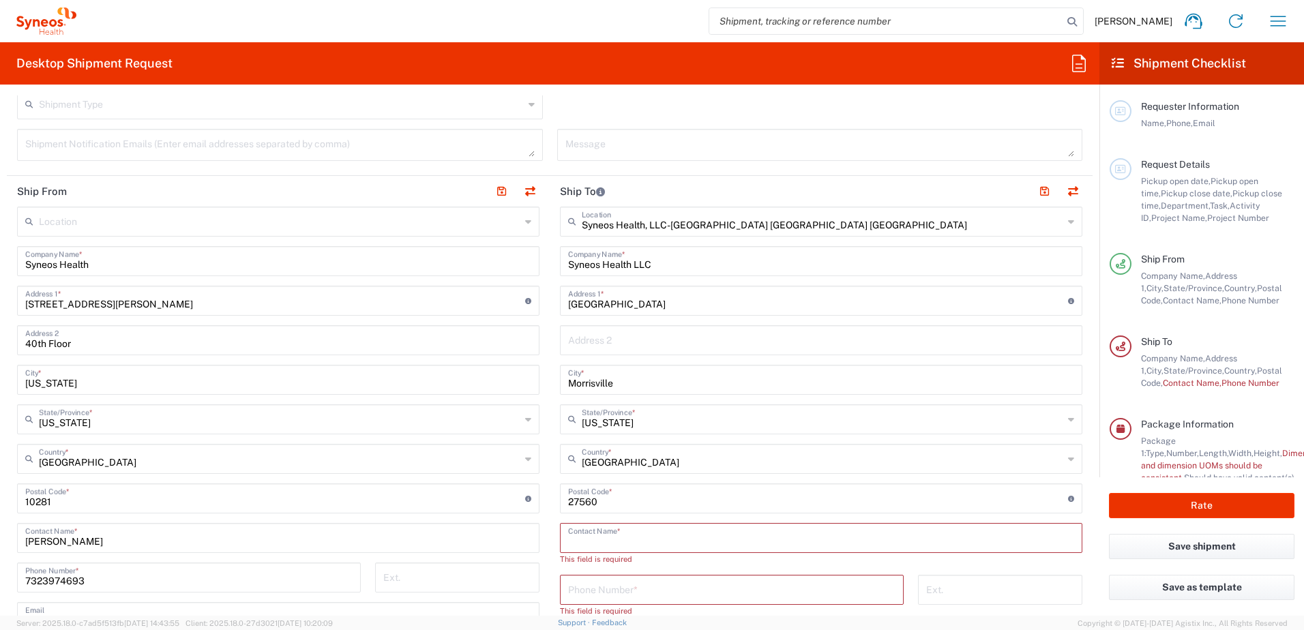
click at [574, 532] on input "text" at bounding box center [821, 537] width 506 height 24
click at [587, 339] on input "text" at bounding box center [821, 339] width 506 height 24
type input "a"
type input "ATTN: IT ASSETManagement"
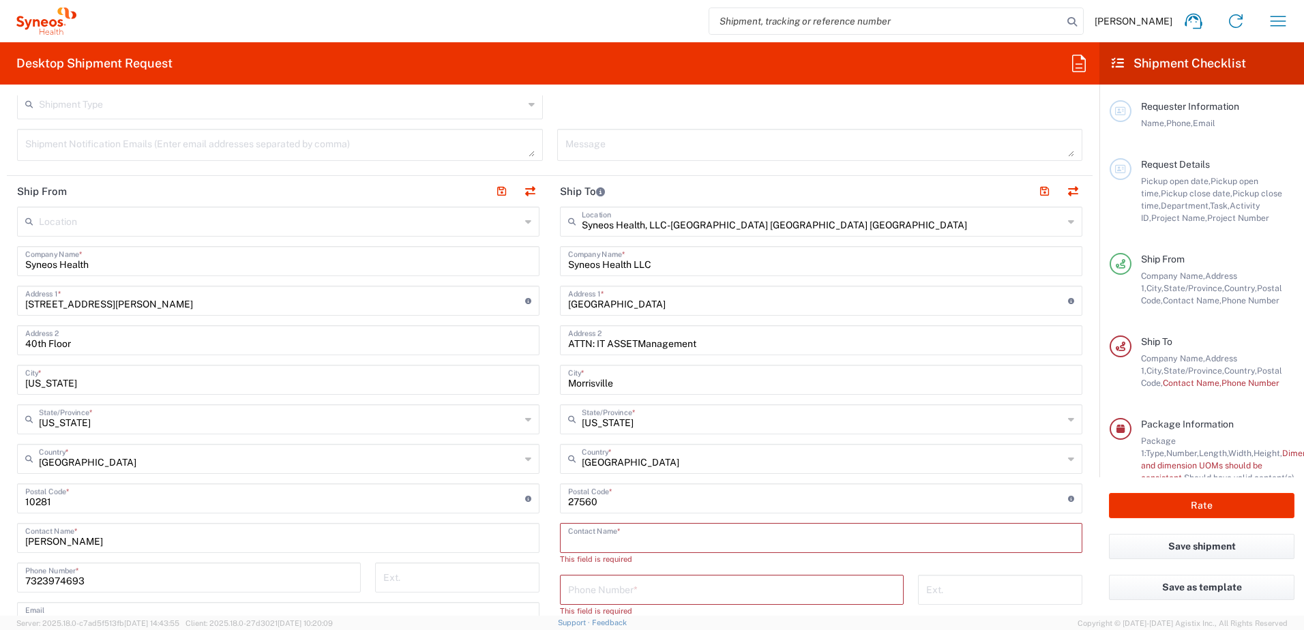
click at [624, 545] on input "text" at bounding box center [821, 537] width 506 height 24
type input "IT Asset Management"
click at [623, 571] on input "tel" at bounding box center [731, 577] width 327 height 24
type input "919-876-9300"
click at [926, 582] on input "tel" at bounding box center [1000, 577] width 148 height 24
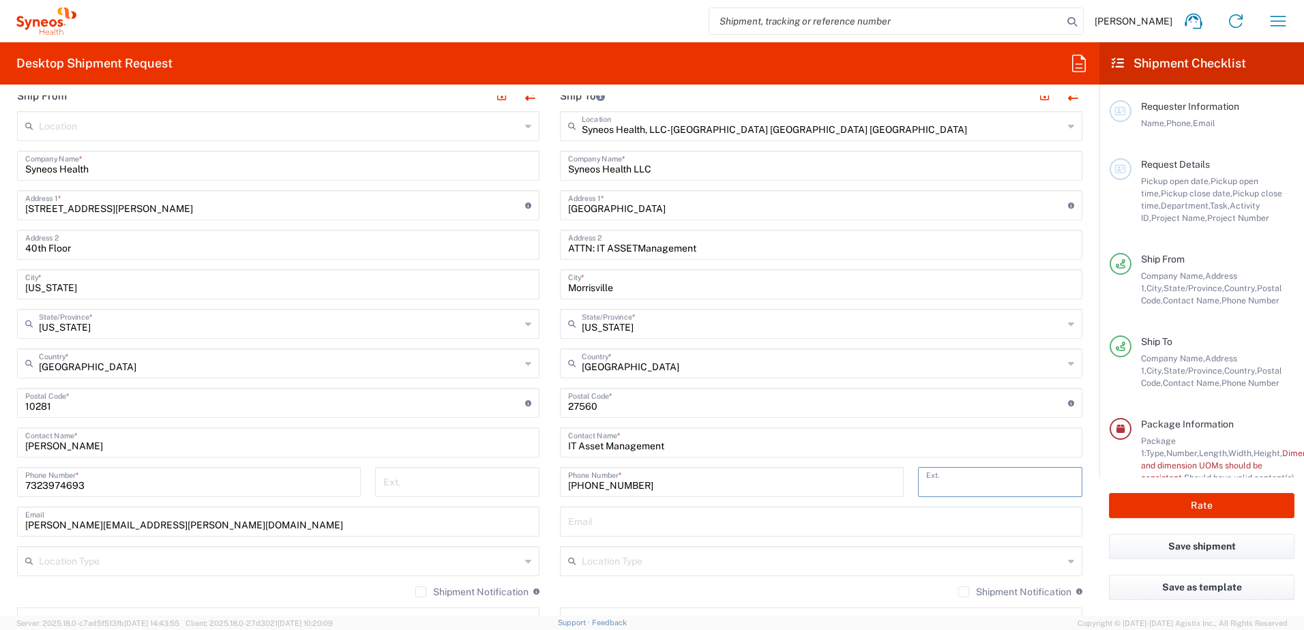
scroll to position [590, 0]
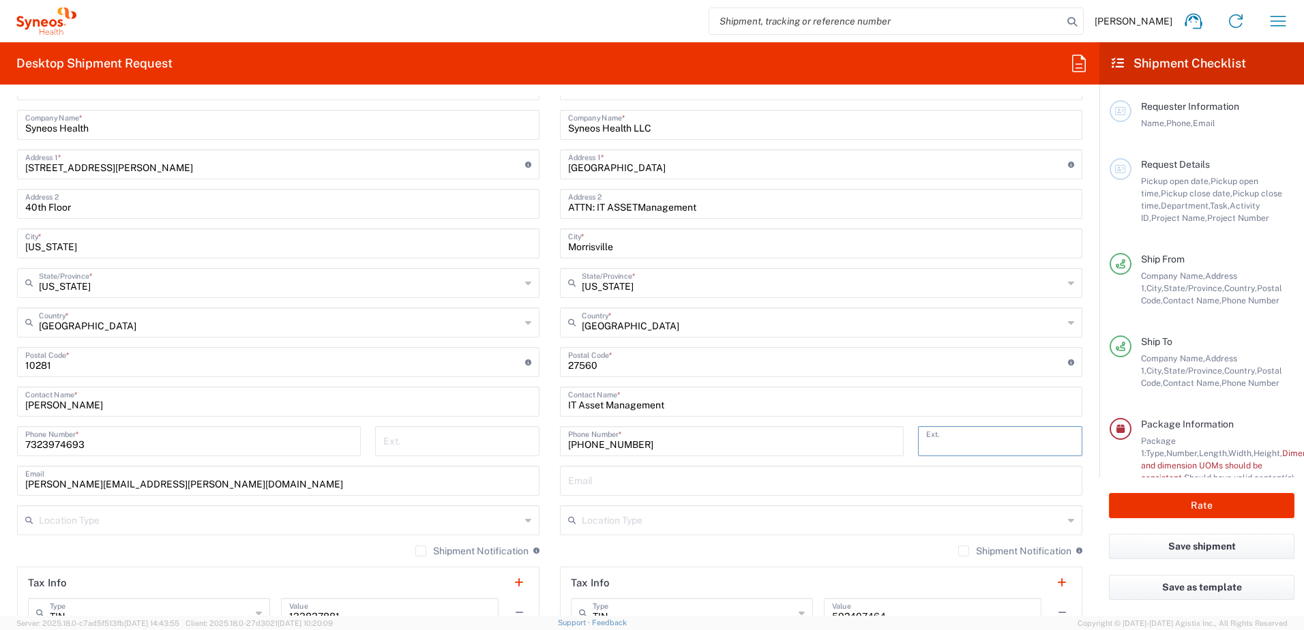
click at [601, 481] on input "text" at bounding box center [821, 480] width 506 height 24
click at [595, 520] on input "text" at bounding box center [822, 519] width 481 height 24
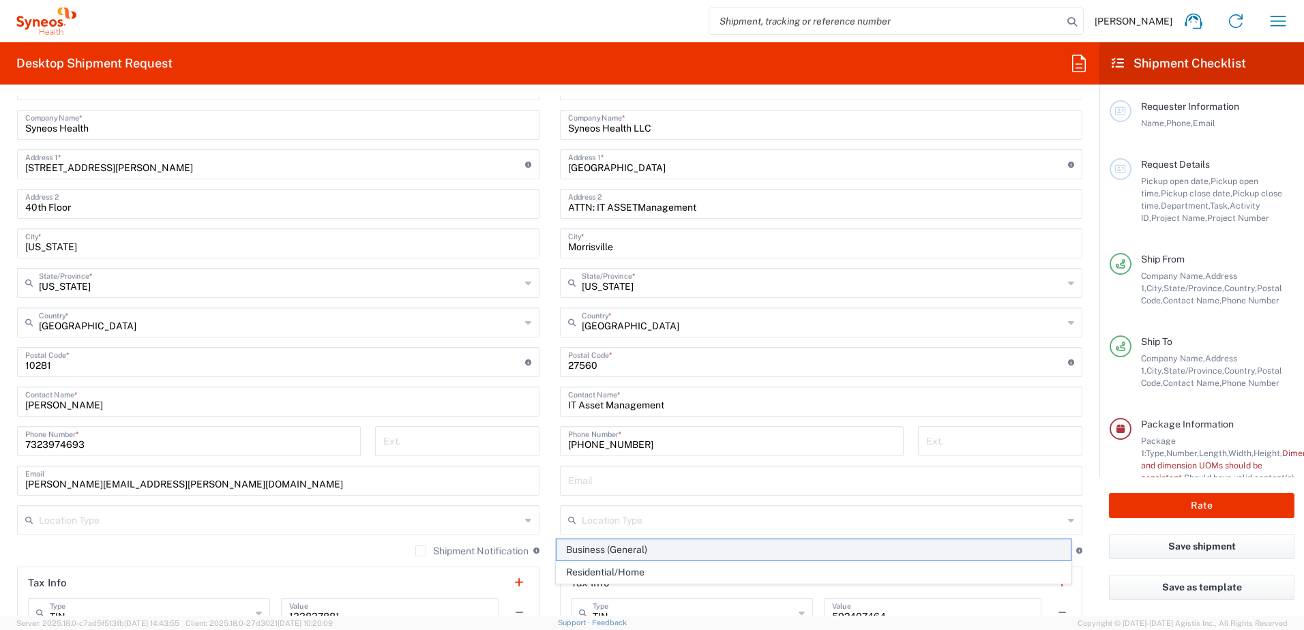
click at [606, 548] on span "Business (General)" at bounding box center [813, 549] width 515 height 21
type input "Business (General)"
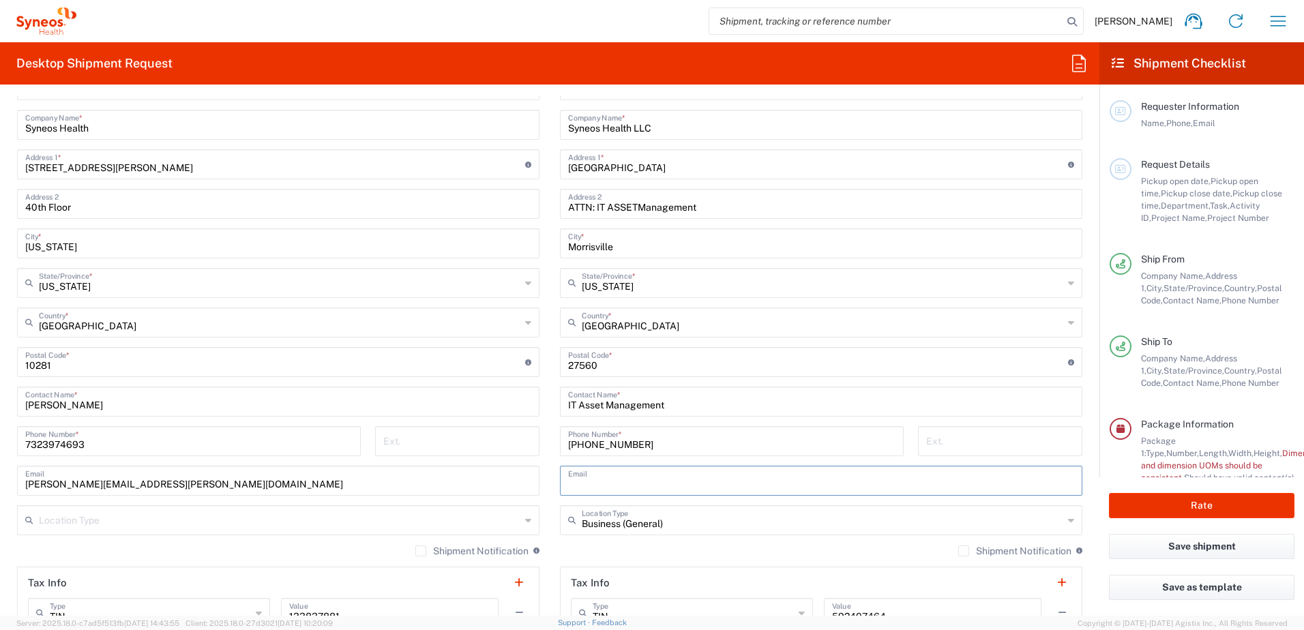
click at [604, 481] on input "text" at bounding box center [821, 480] width 506 height 24
type input "8"
click at [604, 481] on input "text" at bounding box center [821, 480] width 506 height 24
type input "melissa.payne@syneoshealth.com"
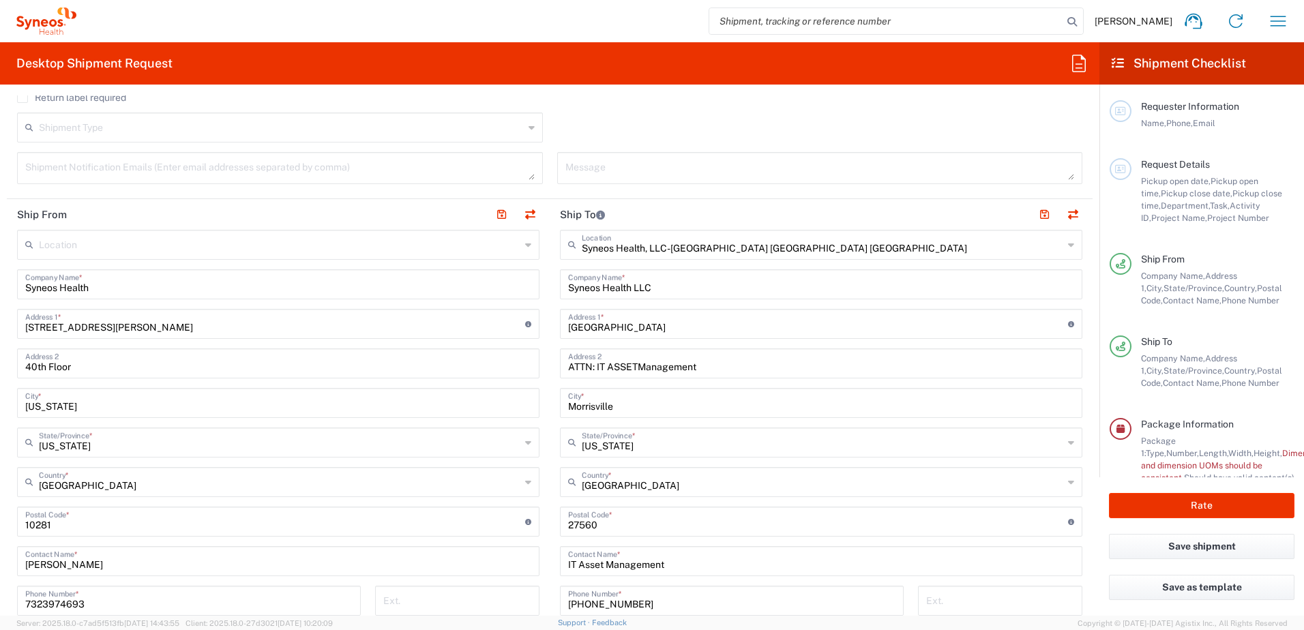
scroll to position [385, 0]
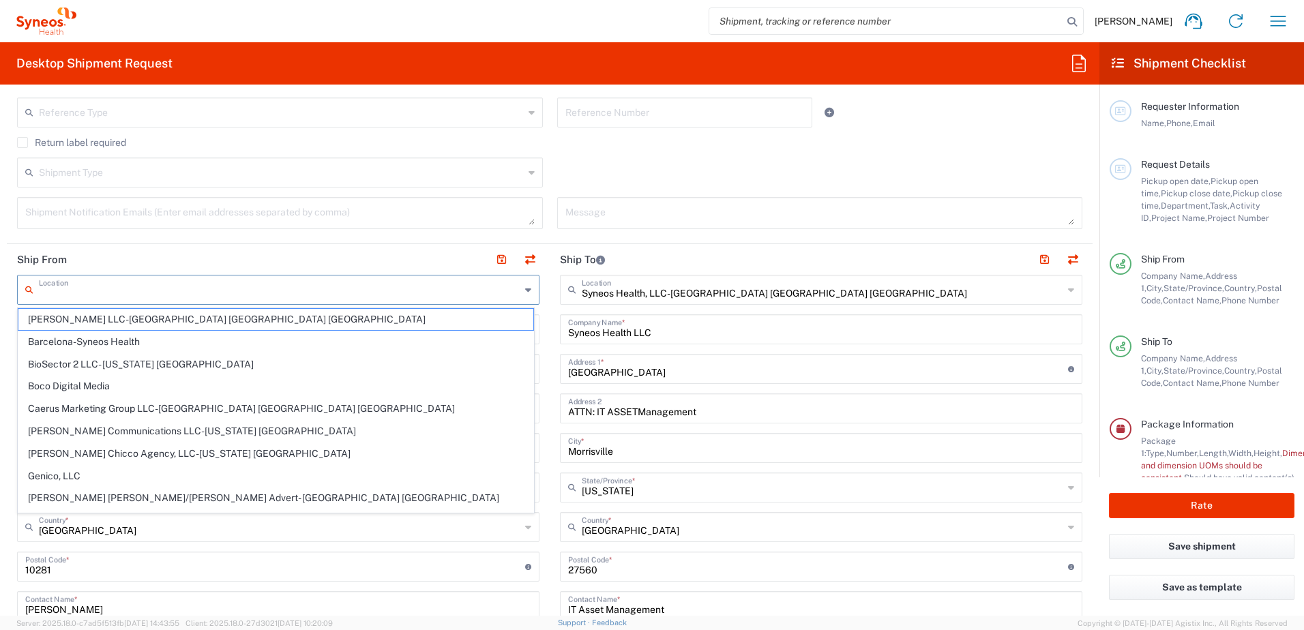
click at [102, 286] on input "text" at bounding box center [279, 289] width 481 height 24
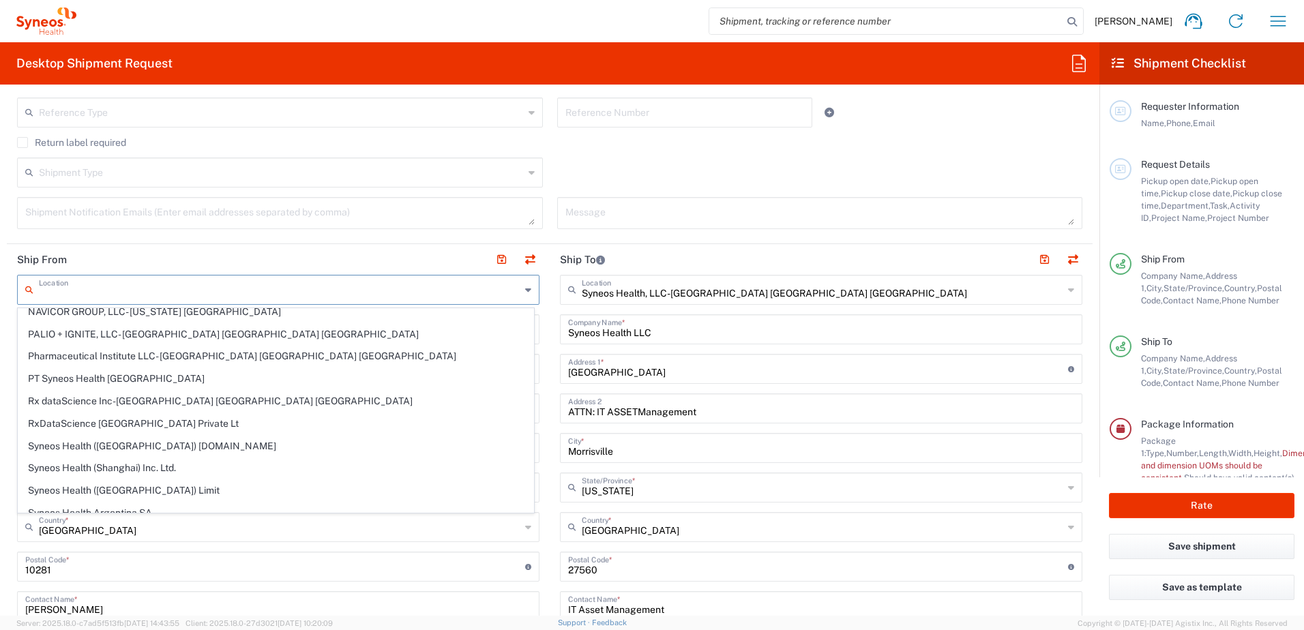
scroll to position [409, 0]
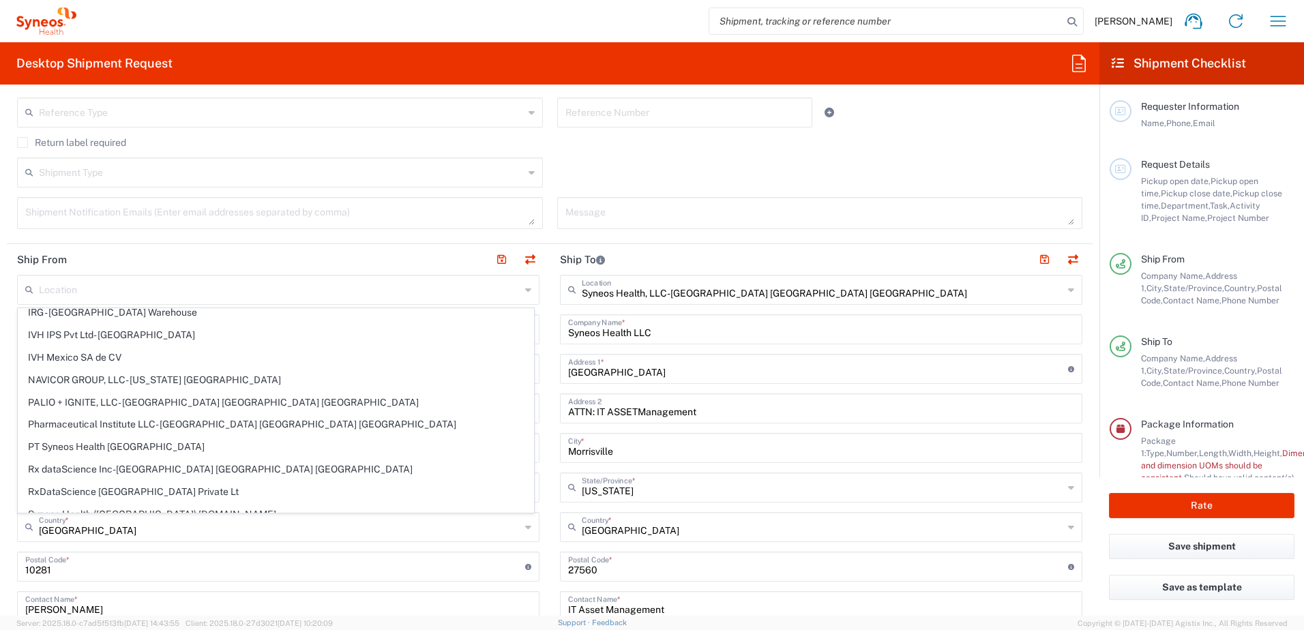
click at [113, 258] on header "Ship From" at bounding box center [278, 259] width 543 height 31
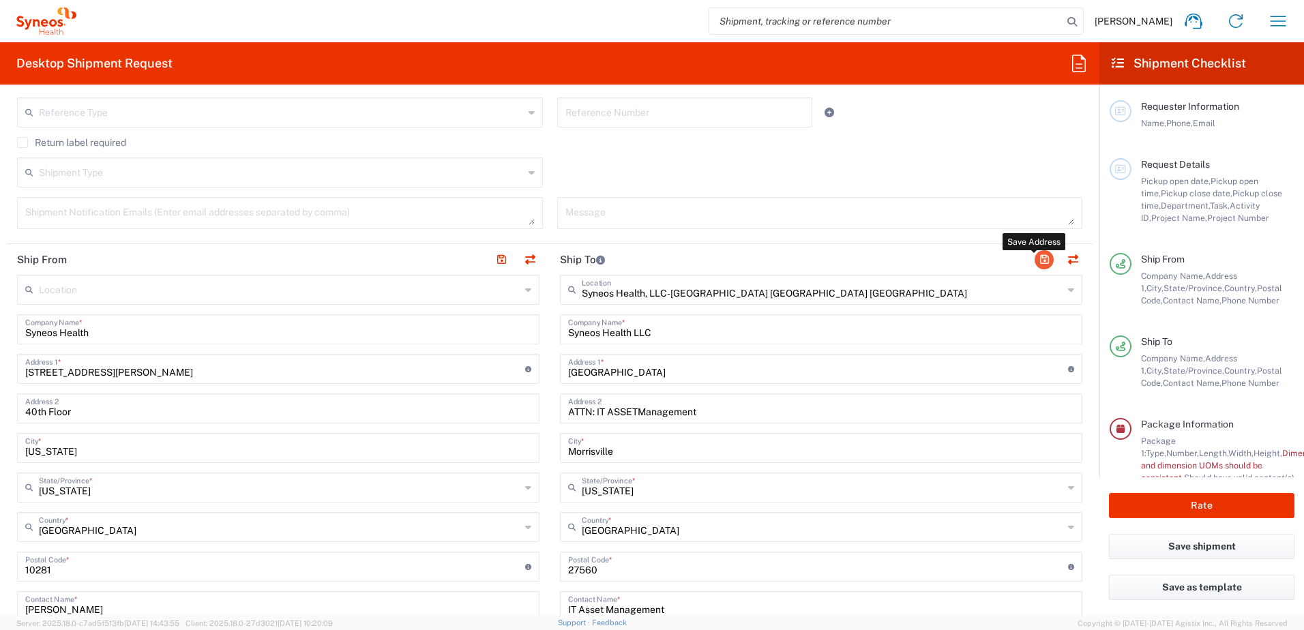
click at [1035, 261] on button "button" at bounding box center [1044, 259] width 19 height 19
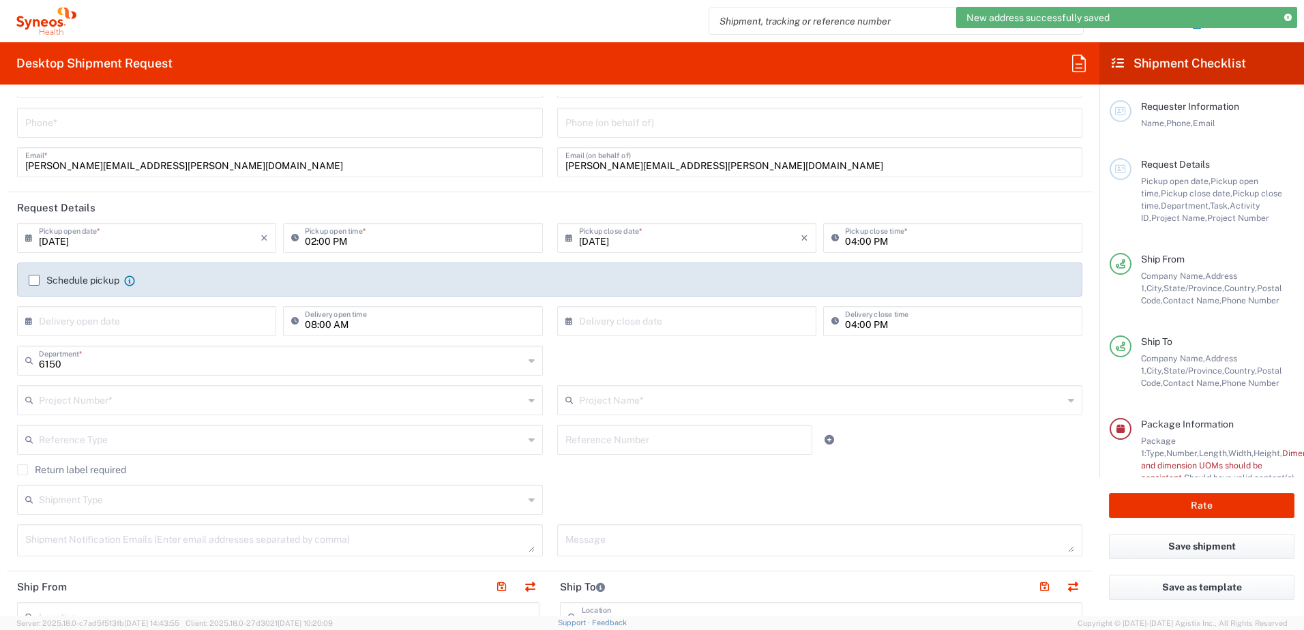
scroll to position [0, 0]
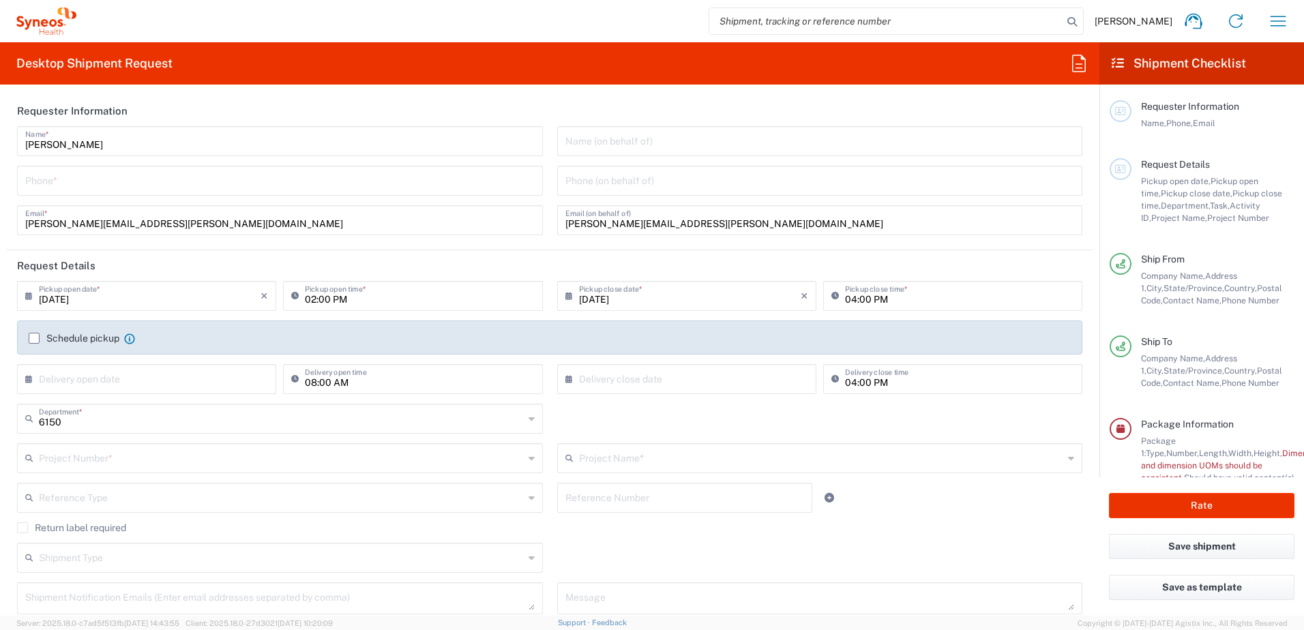
click at [38, 336] on label "Schedule pickup" at bounding box center [74, 338] width 91 height 11
click at [34, 338] on input "Schedule pickup" at bounding box center [34, 338] width 0 height 0
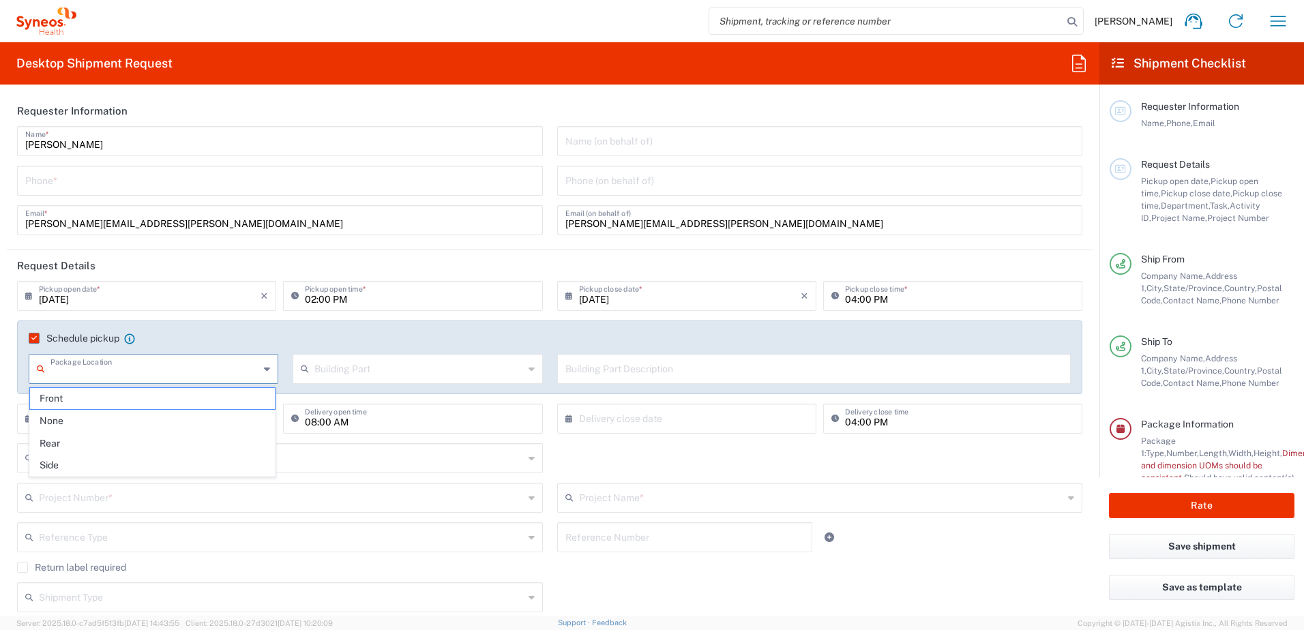
click at [72, 363] on input "text" at bounding box center [154, 368] width 209 height 24
click at [69, 396] on span "Front" at bounding box center [152, 398] width 245 height 21
type input "Front"
click at [454, 368] on input "text" at bounding box center [418, 368] width 209 height 24
drag, startPoint x: 610, startPoint y: 363, endPoint x: 507, endPoint y: 386, distance: 106.2
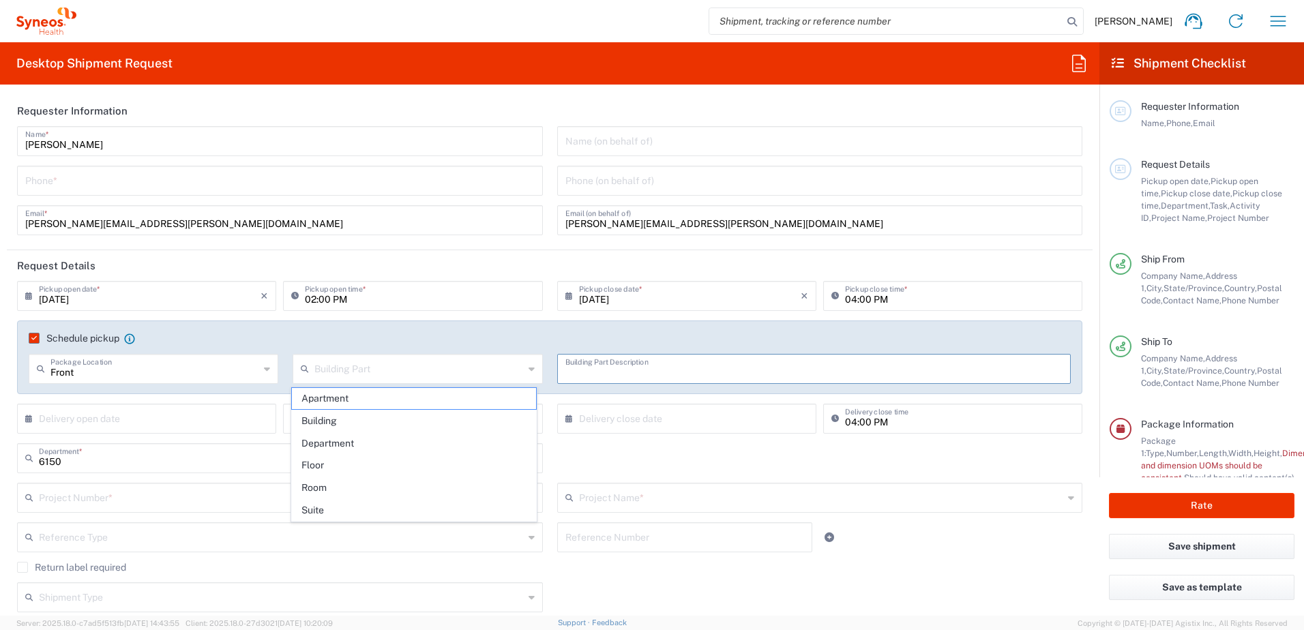
click at [611, 363] on input "text" at bounding box center [814, 368] width 498 height 24
click at [382, 374] on input "text" at bounding box center [418, 368] width 209 height 24
click at [328, 400] on span "Apartment" at bounding box center [414, 398] width 245 height 21
type input "Apartment"
click at [580, 365] on input "text" at bounding box center [814, 368] width 498 height 24
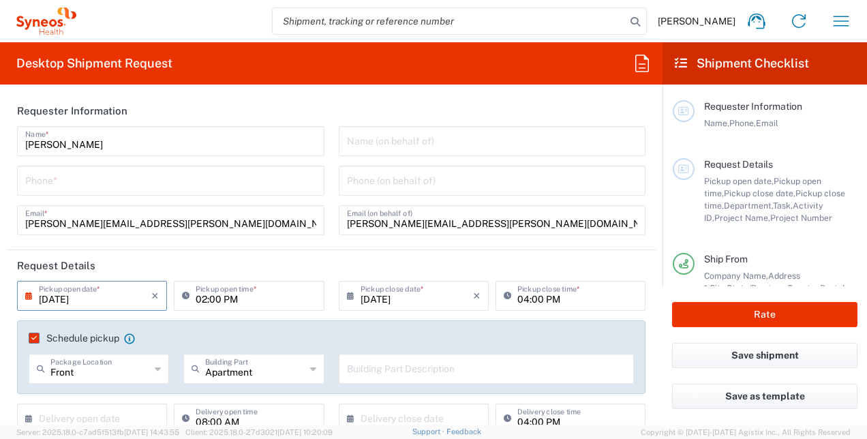
click at [138, 296] on input "09/08/2025" at bounding box center [95, 295] width 113 height 24
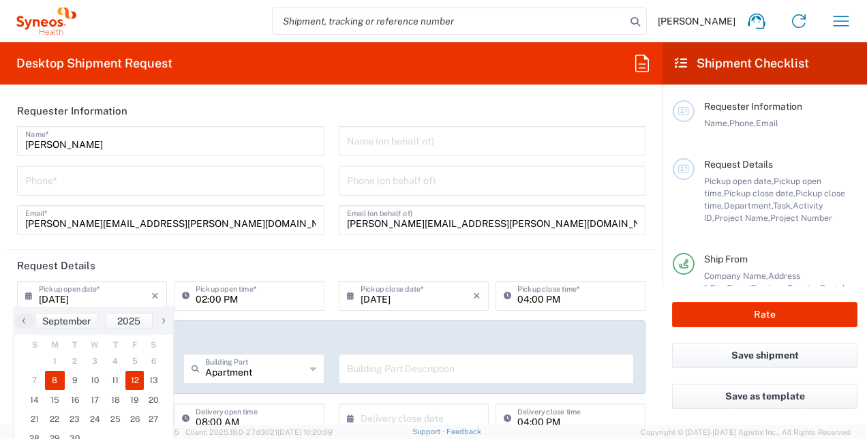
drag, startPoint x: 132, startPoint y: 382, endPoint x: 138, endPoint y: 372, distance: 11.6
click at [132, 381] on span "12" at bounding box center [134, 380] width 19 height 19
type input "09/12/2025"
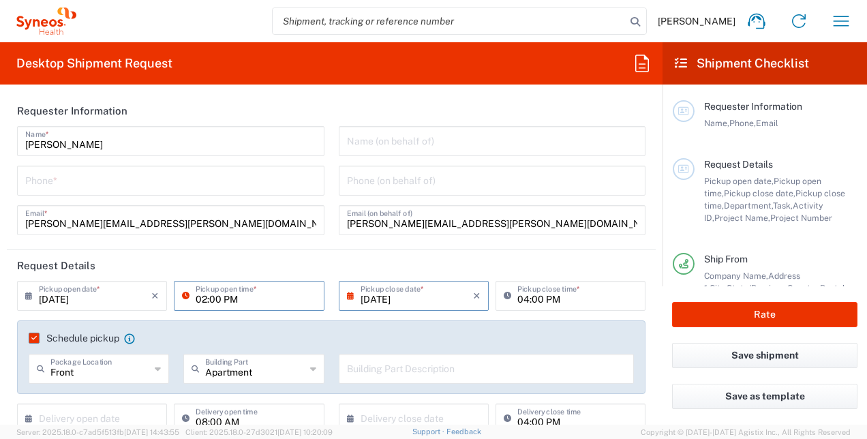
click at [242, 297] on input "02:00 PM" at bounding box center [256, 295] width 120 height 24
click at [258, 299] on input "02:00 PM" at bounding box center [256, 295] width 120 height 24
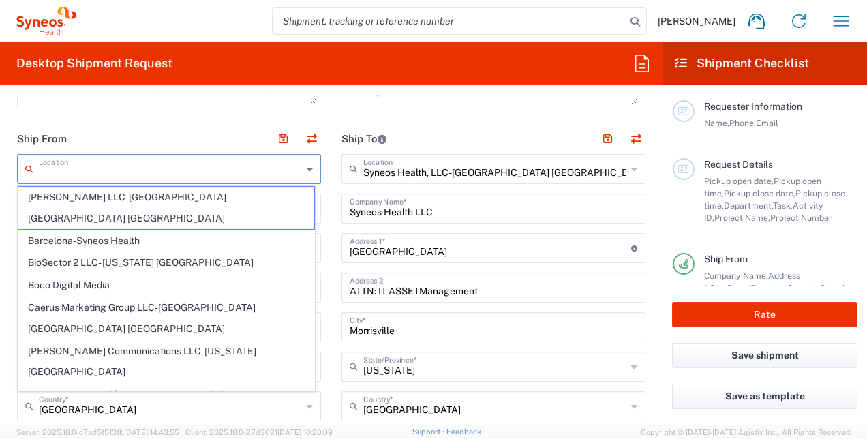
click at [266, 169] on input "text" at bounding box center [170, 168] width 263 height 24
click at [173, 123] on header "Ship From" at bounding box center [169, 138] width 325 height 31
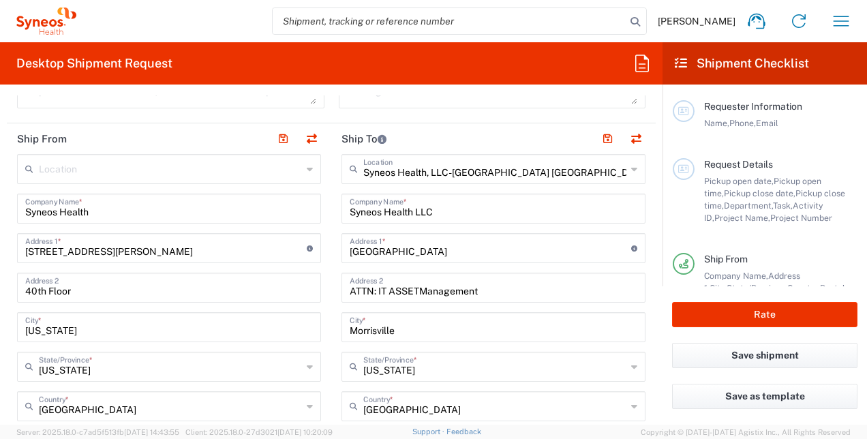
click at [119, 253] on input "200 Vesey Street" at bounding box center [166, 247] width 282 height 24
drag, startPoint x: 119, startPoint y: 253, endPoint x: 3, endPoint y: 250, distance: 116.0
click at [3, 250] on form "Requester Information Lucy Abreu Name * Phone * lucy.abreu@syneoshealth.com Ema…" at bounding box center [331, 259] width 663 height 329
type input "9322 westover club circle"
drag, startPoint x: 112, startPoint y: 289, endPoint x: -3, endPoint y: 298, distance: 114.9
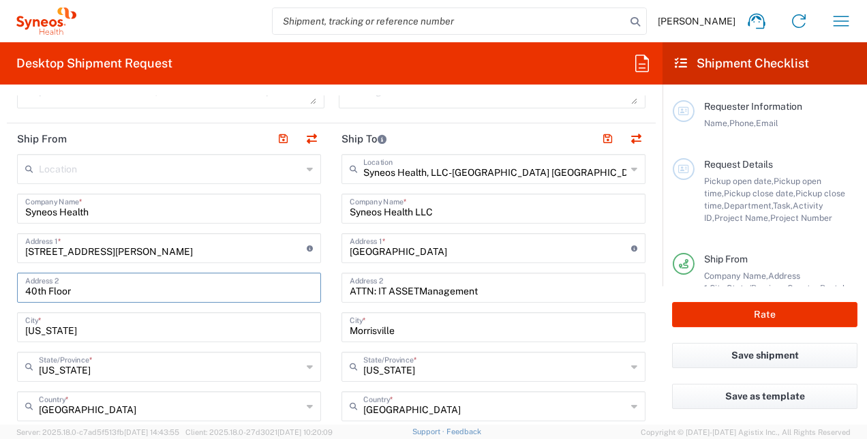
click at [0, 298] on html "Lucy Abreu Home Shipment estimator Shipment tracking Desktop shipment request M…" at bounding box center [433, 219] width 867 height 439
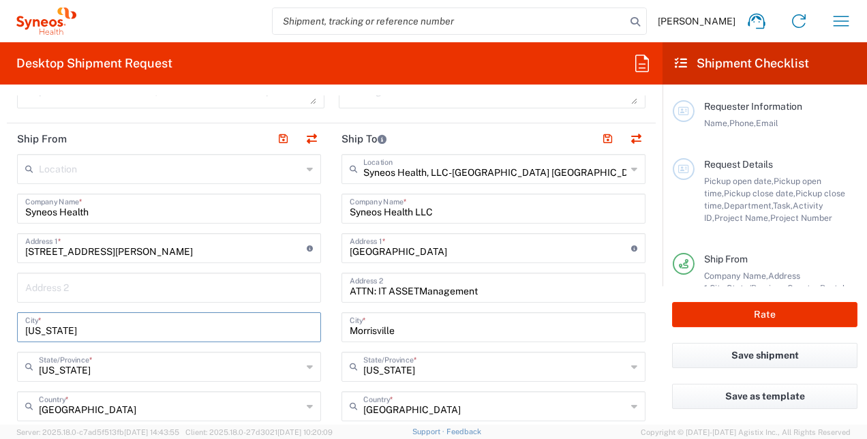
drag, startPoint x: 76, startPoint y: 326, endPoint x: 5, endPoint y: 335, distance: 72.2
click at [5, 335] on form "Requester Information Lucy Abreu Name * Phone * lucy.abreu@syneoshealth.com Ema…" at bounding box center [331, 259] width 663 height 329
type input "windermere"
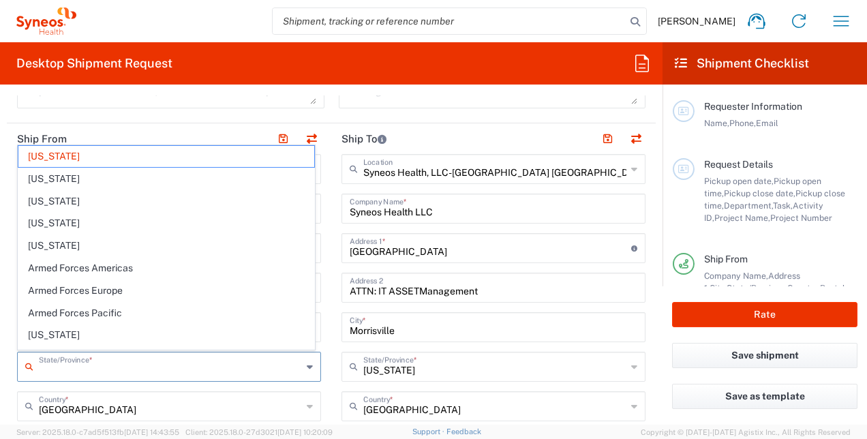
drag, startPoint x: 98, startPoint y: 370, endPoint x: 55, endPoint y: 366, distance: 43.2
click at [55, 366] on input "text" at bounding box center [170, 366] width 263 height 24
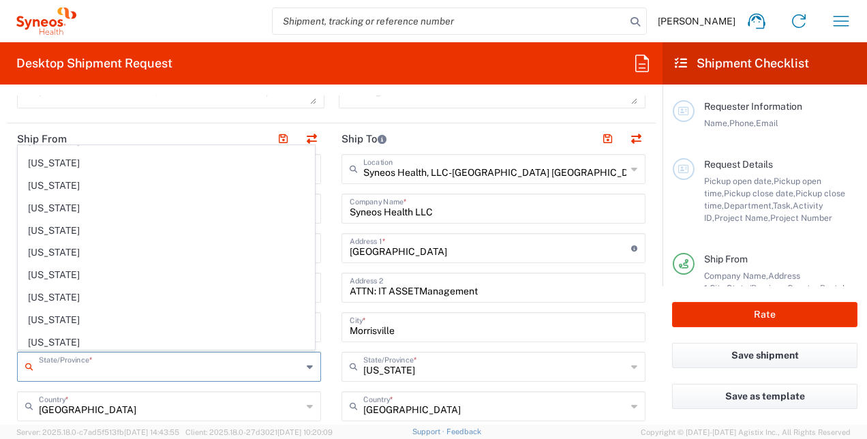
scroll to position [273, 0]
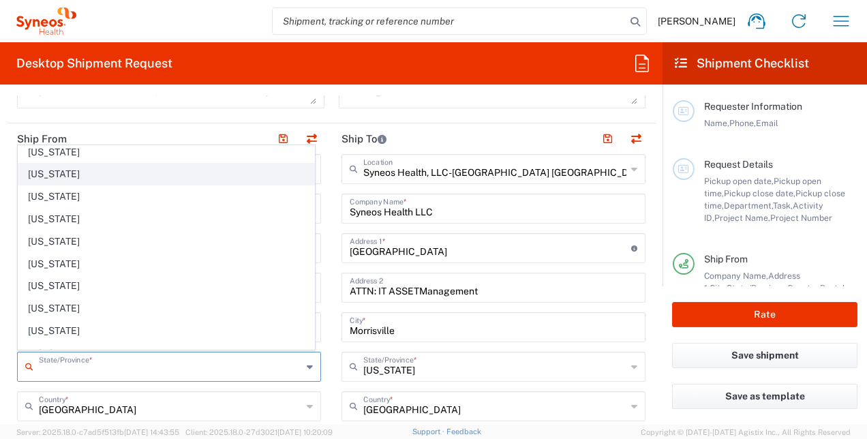
click at [46, 173] on span "Florida" at bounding box center [166, 174] width 296 height 21
type input "Florida"
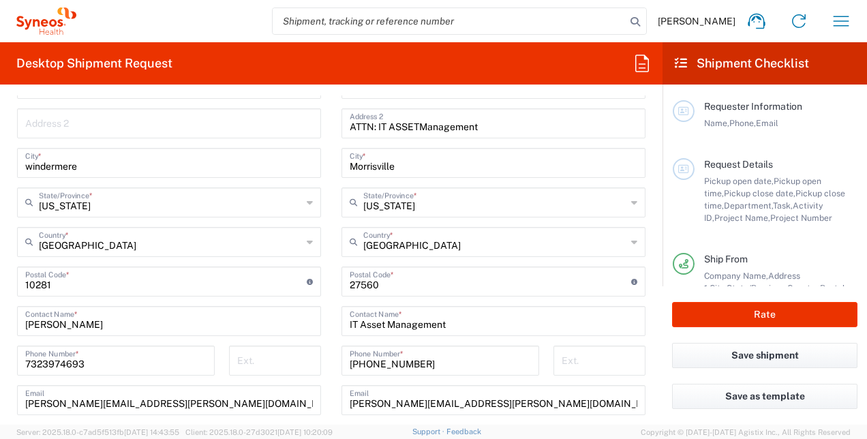
scroll to position [750, 0]
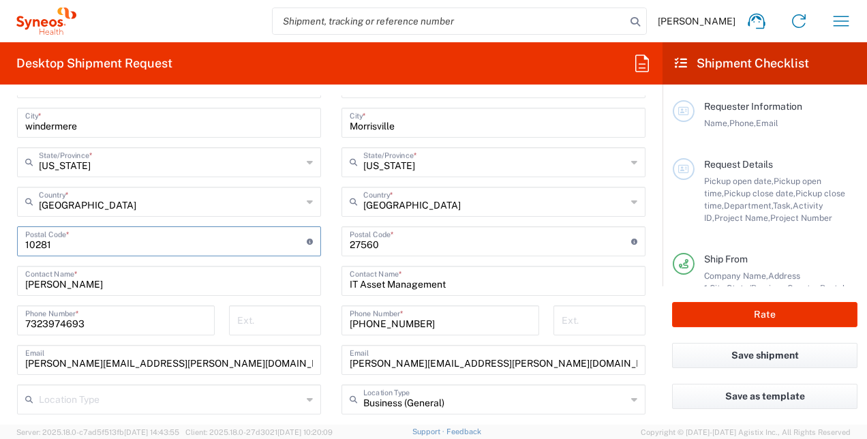
click at [97, 240] on input "undefined" at bounding box center [166, 240] width 282 height 24
drag, startPoint x: 97, startPoint y: 240, endPoint x: 3, endPoint y: 250, distance: 94.7
click at [3, 250] on form "Requester Information Lucy Abreu Name * Phone * lucy.abreu@syneoshealth.com Ema…" at bounding box center [331, 259] width 663 height 329
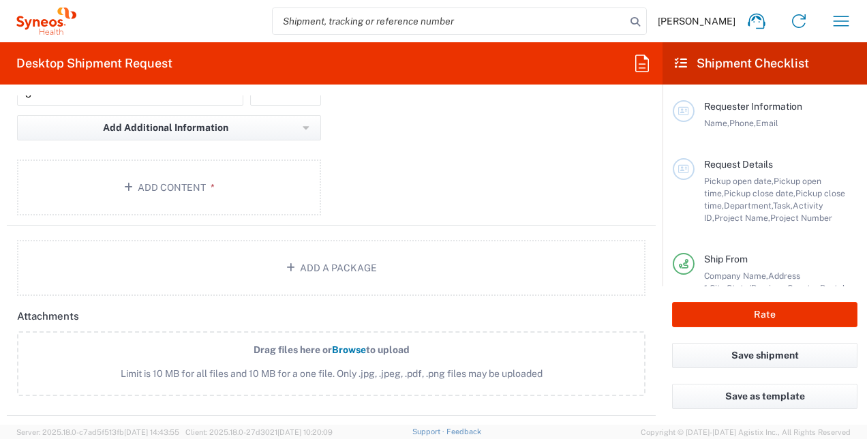
scroll to position [1432, 0]
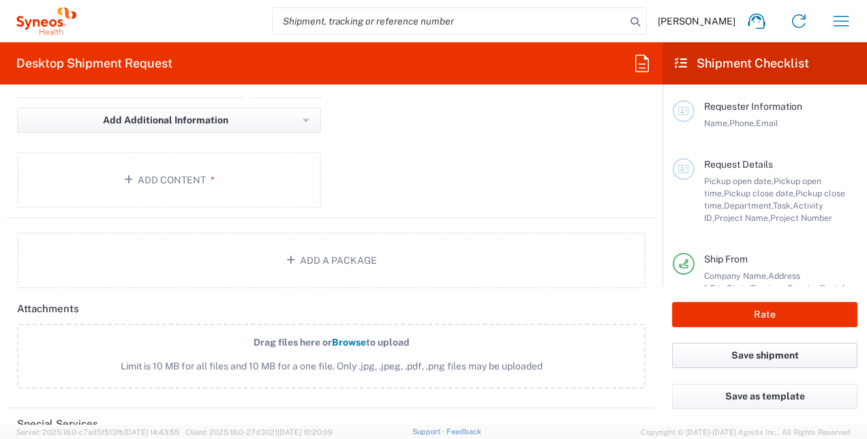
type input "34786"
click at [711, 356] on button "Save shipment" at bounding box center [764, 355] width 185 height 25
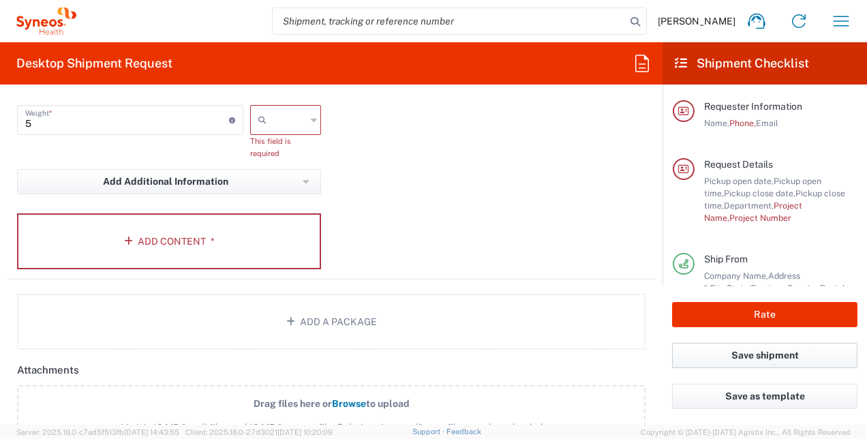
scroll to position [1469, 0]
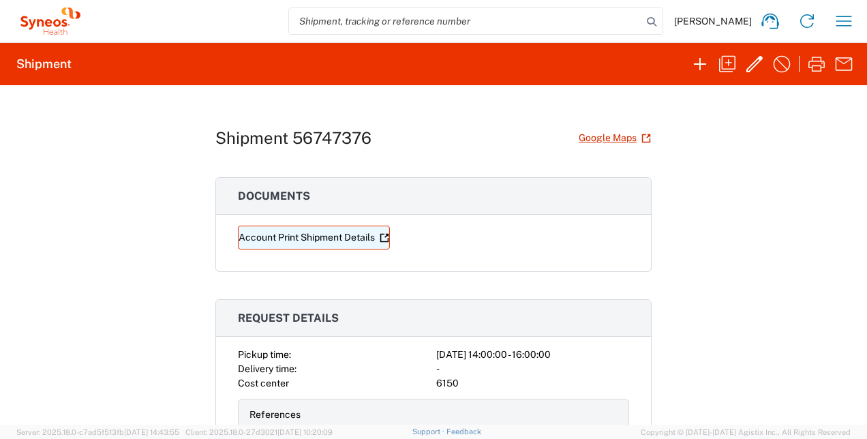
click at [334, 231] on link "Account Print Shipment Details" at bounding box center [314, 238] width 152 height 24
click at [312, 233] on link "Account Print Shipment Details" at bounding box center [314, 238] width 152 height 24
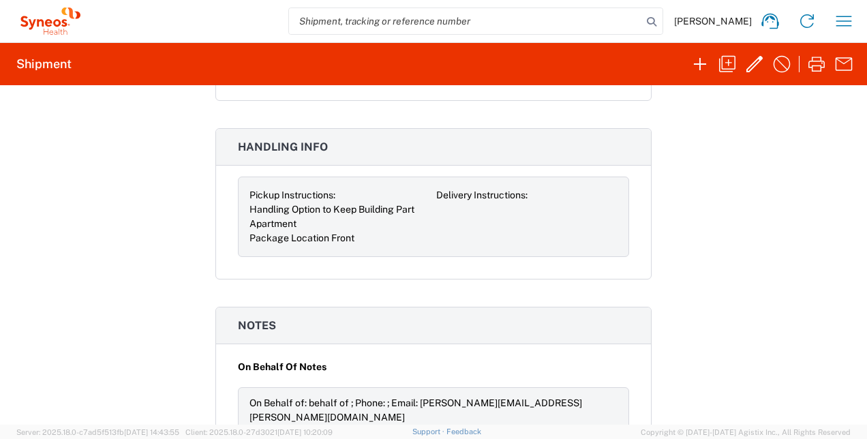
scroll to position [998, 0]
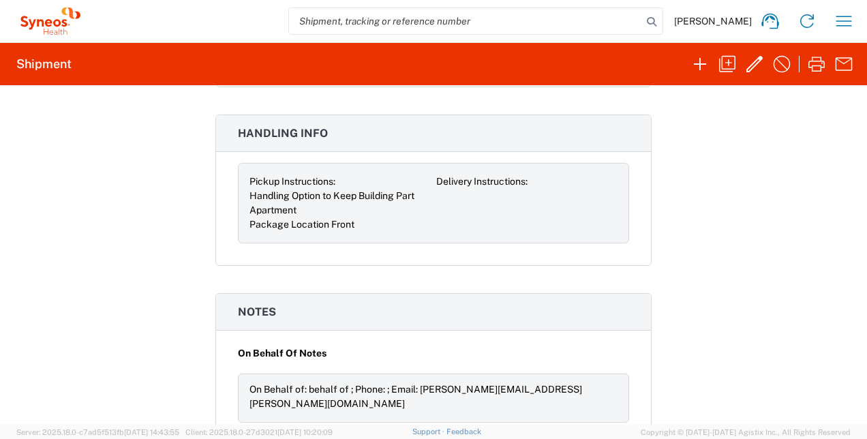
click at [34, 25] on icon at bounding box center [50, 21] width 68 height 27
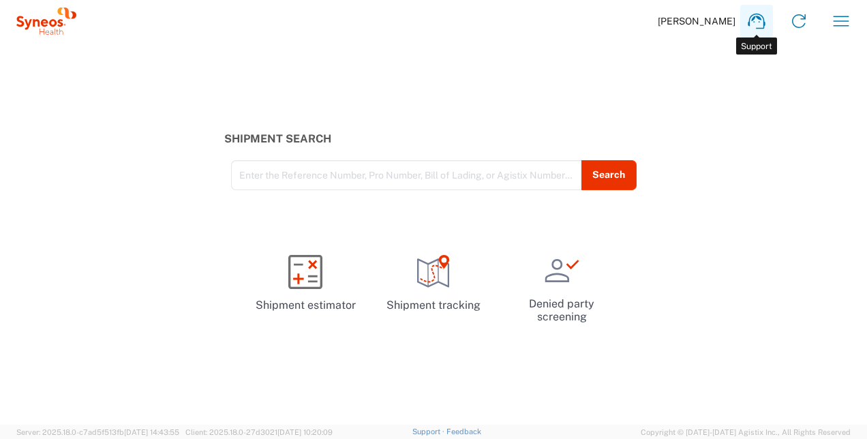
click at [758, 23] on icon at bounding box center [757, 21] width 22 height 22
click at [53, 30] on icon at bounding box center [46, 21] width 60 height 27
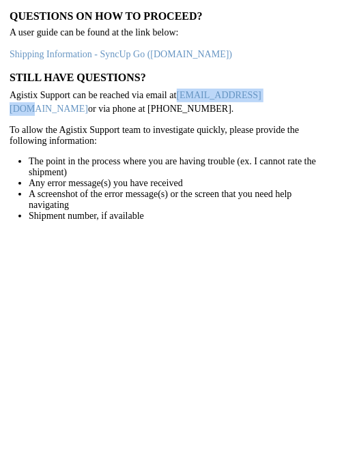
drag, startPoint x: 261, startPoint y: 92, endPoint x: 177, endPoint y: 93, distance: 83.2
click at [177, 93] on p "Agistix Support can be reached via email at [EMAIL_ADDRESS][DOMAIN_NAME] or via…" at bounding box center [171, 102] width 323 height 27
copy link "[EMAIL_ADDRESS][DOMAIN_NAME]"
